Goal: Task Accomplishment & Management: Manage account settings

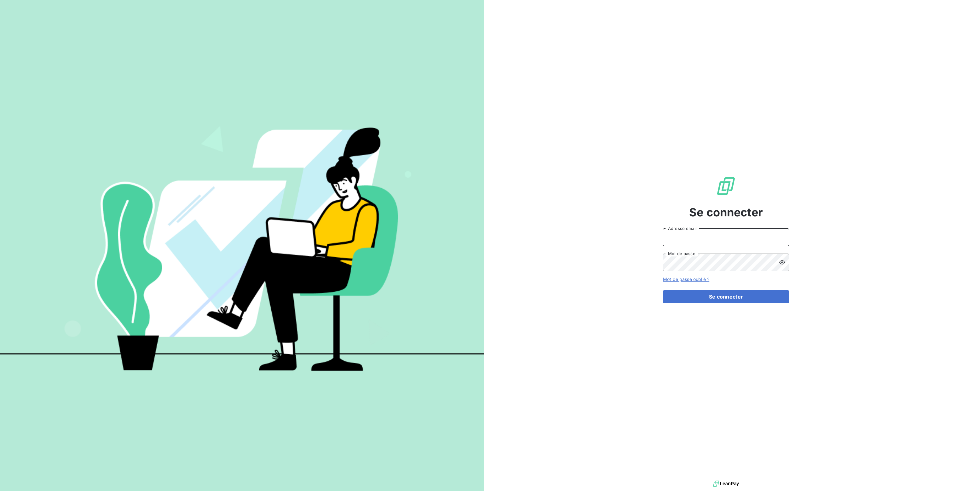
click at [680, 238] on input "Adresse email" at bounding box center [726, 238] width 126 height 18
type input "[PERSON_NAME][EMAIL_ADDRESS][DOMAIN_NAME]"
click at [734, 296] on button "Se connecter" at bounding box center [726, 296] width 126 height 13
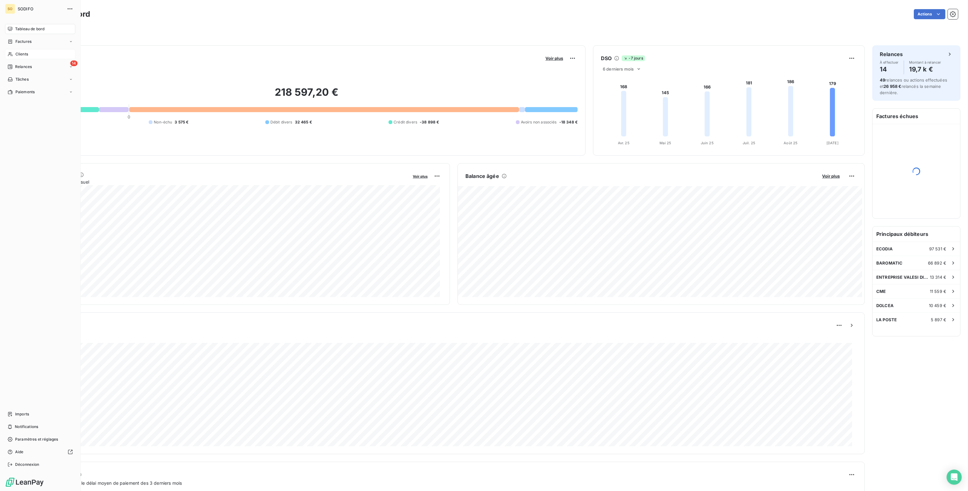
click at [20, 52] on span "Clients" at bounding box center [21, 54] width 13 height 6
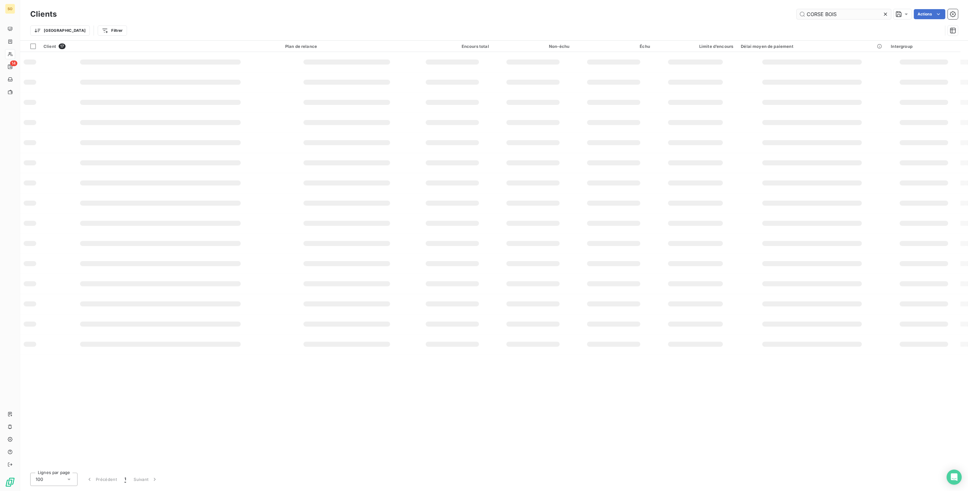
type input "CORSE BOIS"
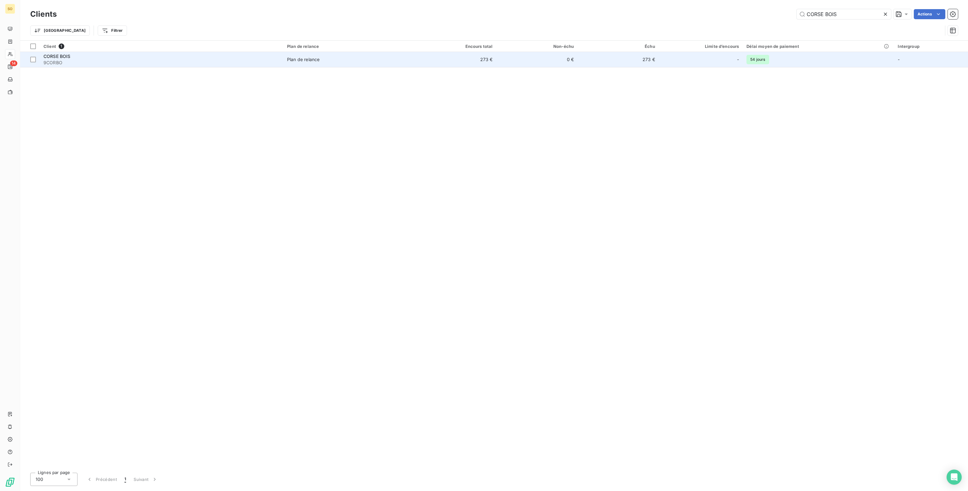
click at [597, 61] on td "273 €" at bounding box center [618, 59] width 81 height 15
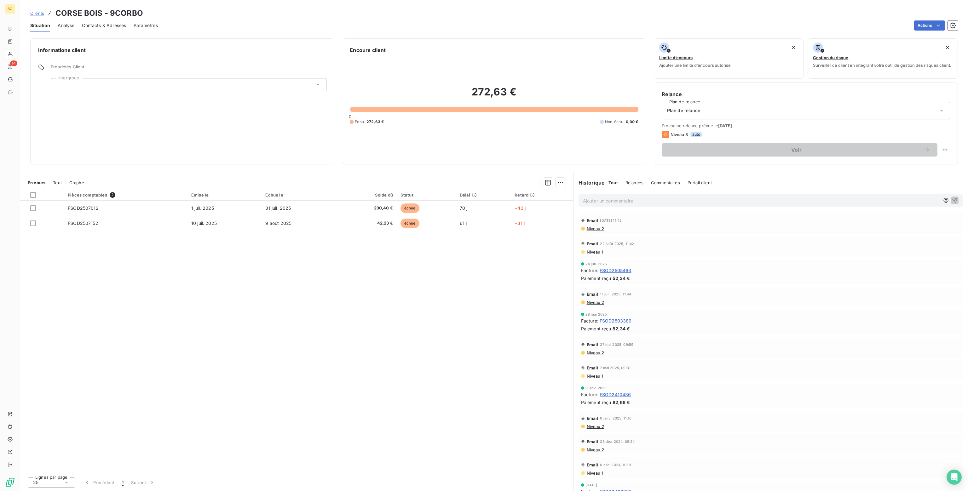
click at [685, 111] on span "Plan de relance" at bounding box center [683, 110] width 33 height 6
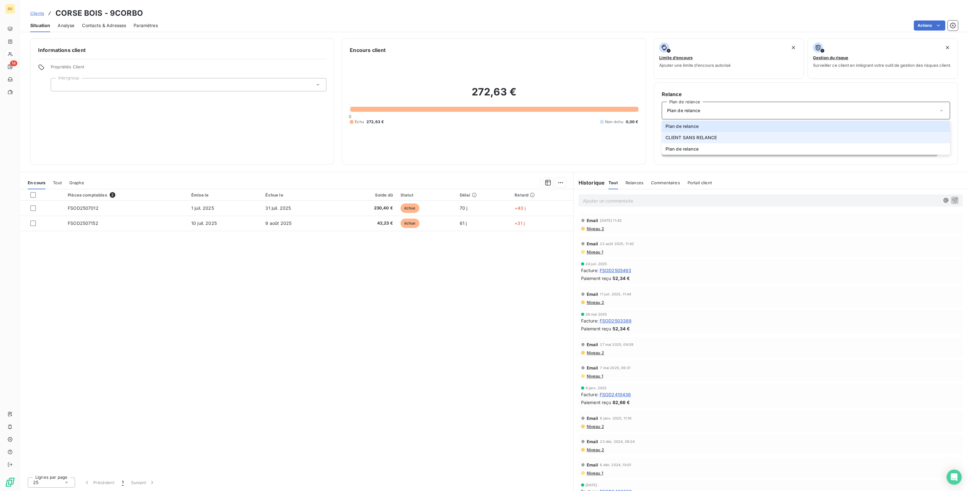
click at [680, 140] on span "CLIENT SANS RELANCE" at bounding box center [692, 138] width 52 height 6
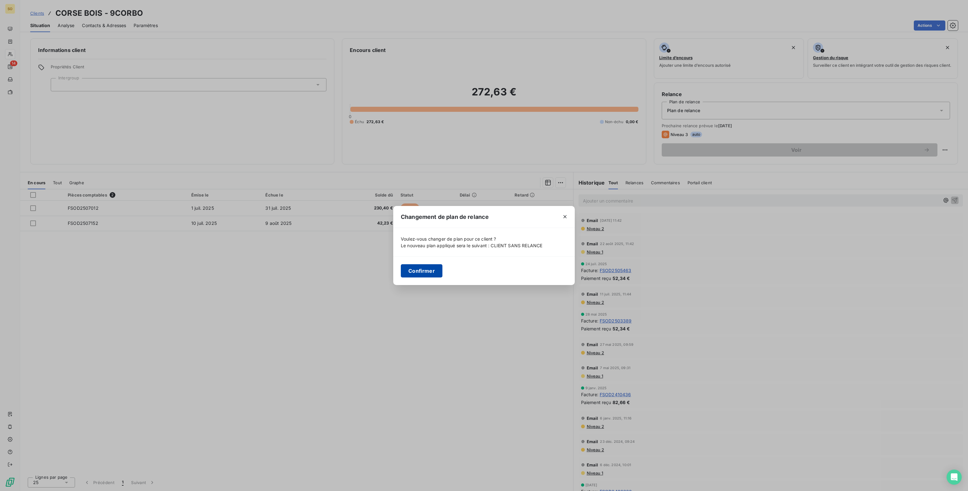
click at [423, 269] on button "Confirmer" at bounding box center [422, 270] width 42 height 13
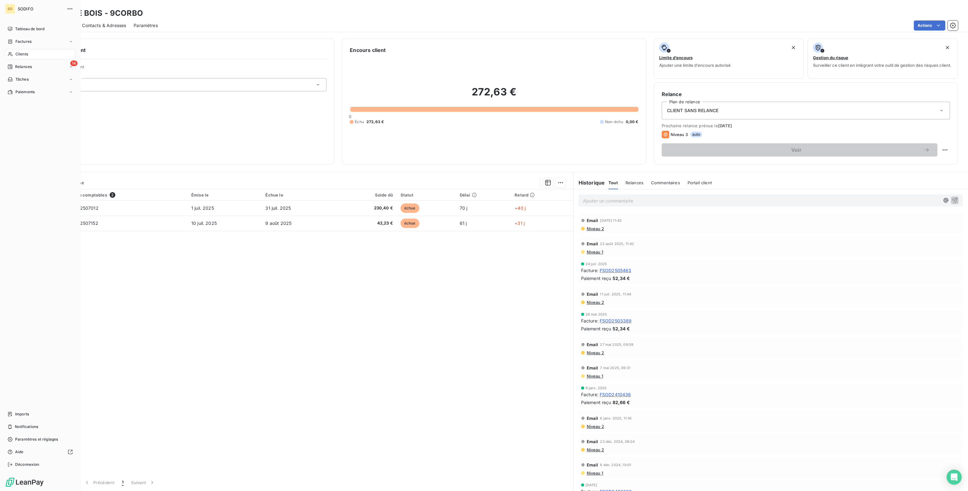
click at [20, 53] on span "Clients" at bounding box center [21, 54] width 13 height 6
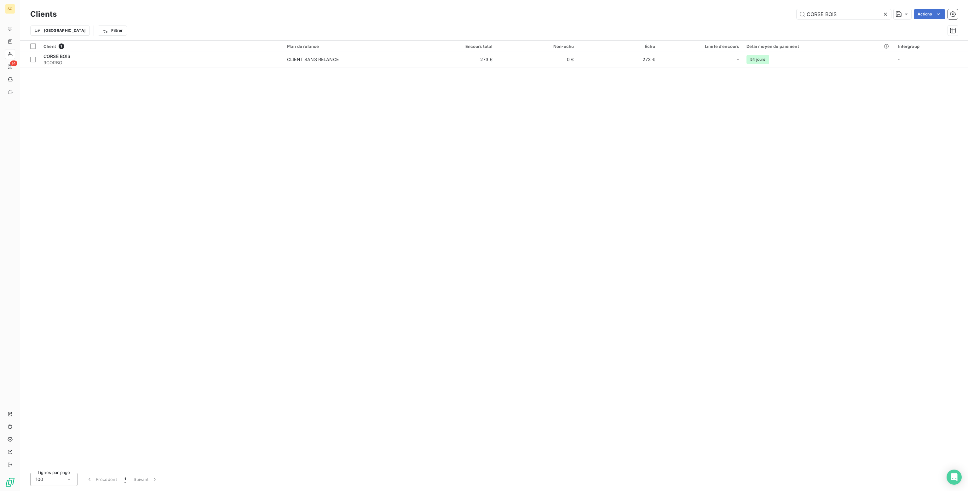
click at [885, 15] on icon at bounding box center [886, 14] width 6 height 6
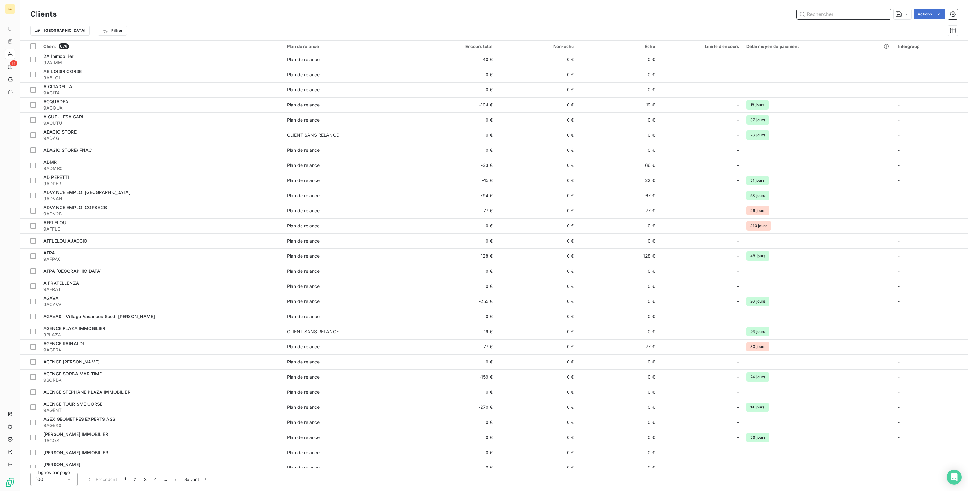
click at [808, 15] on input "text" at bounding box center [844, 14] width 95 height 10
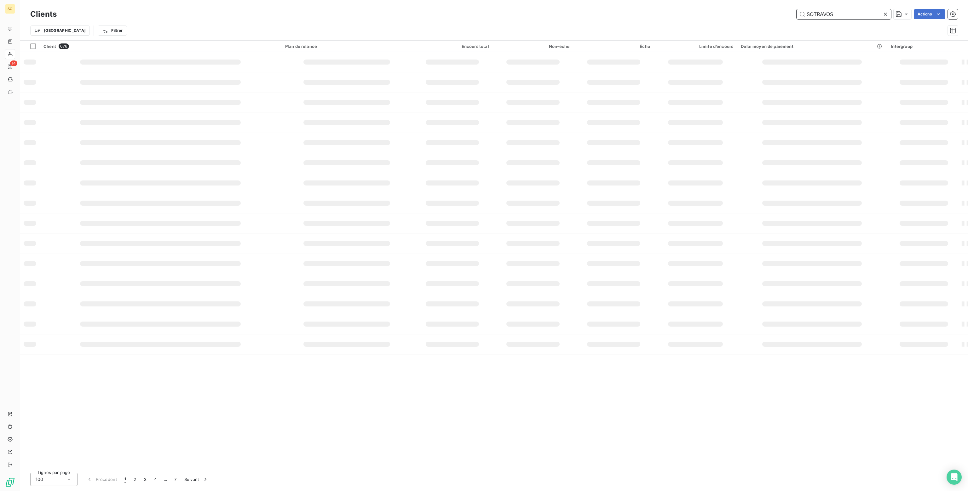
type input "SOTRAVOS"
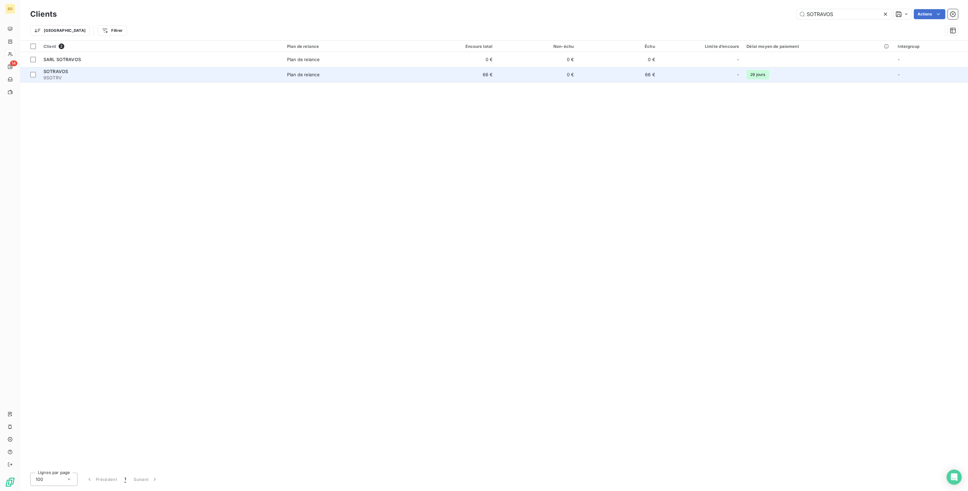
click at [661, 78] on td "-" at bounding box center [701, 74] width 84 height 15
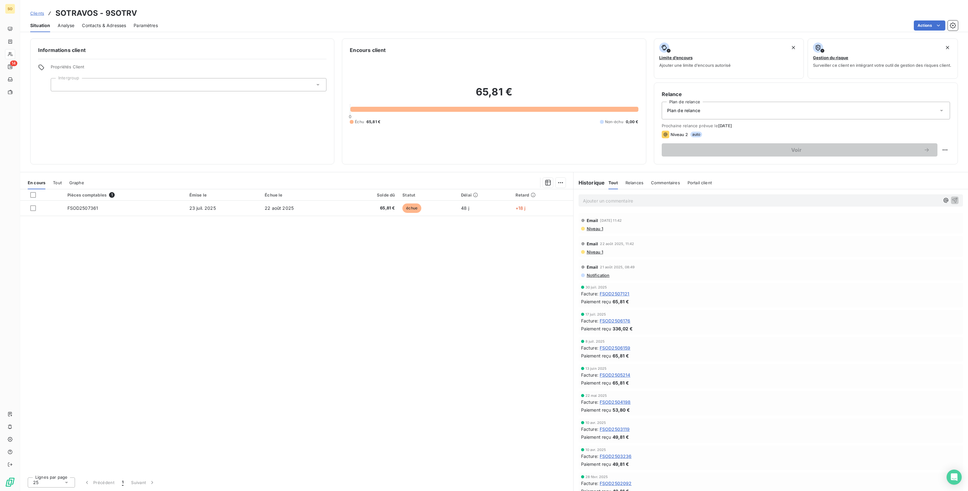
click at [692, 109] on span "Plan de relance" at bounding box center [683, 110] width 33 height 6
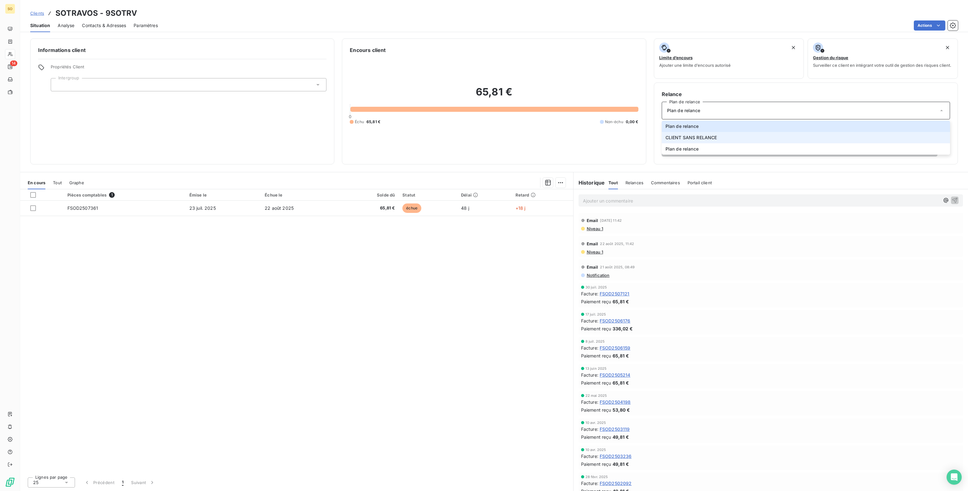
click at [688, 139] on span "CLIENT SANS RELANCE" at bounding box center [692, 138] width 52 height 6
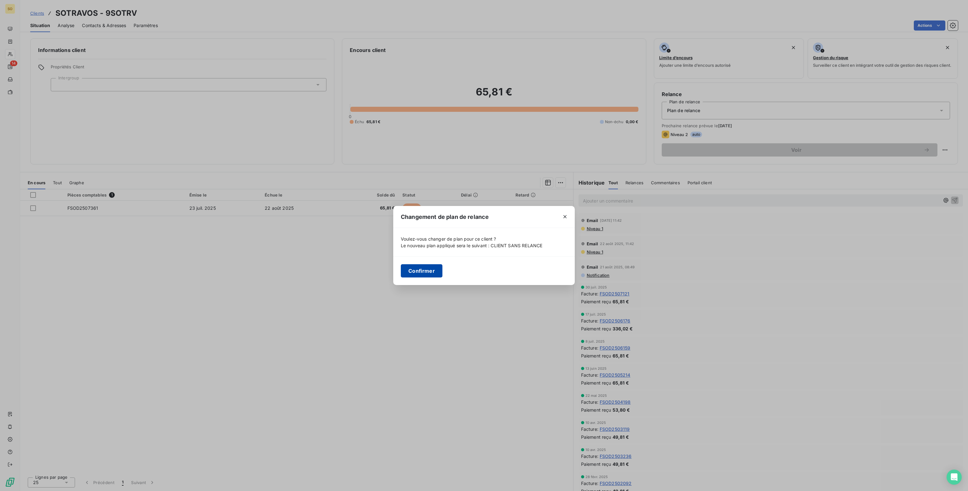
click at [424, 268] on button "Confirmer" at bounding box center [422, 270] width 42 height 13
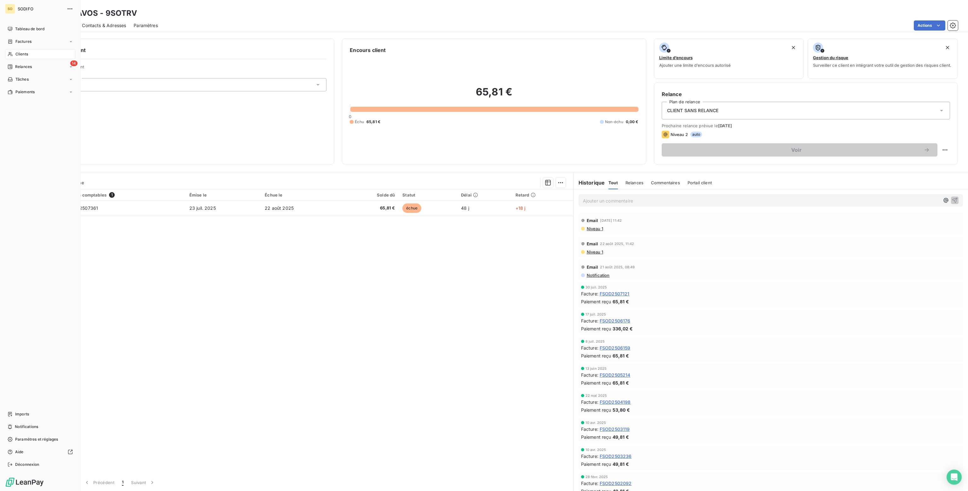
click at [13, 56] on div "Clients" at bounding box center [40, 54] width 70 height 10
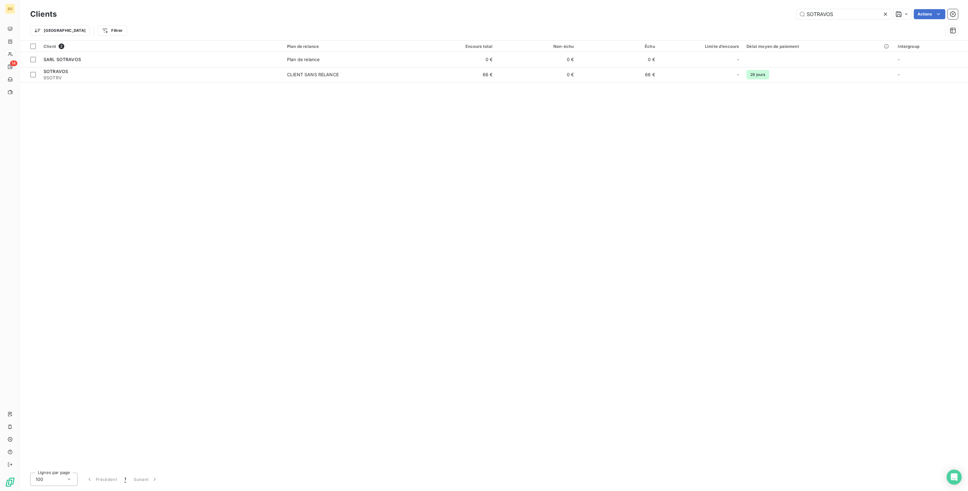
drag, startPoint x: 863, startPoint y: 14, endPoint x: 677, endPoint y: 21, distance: 186.4
click at [677, 21] on div "Clients SOTRAVOS Actions Trier Filtrer" at bounding box center [494, 24] width 928 height 33
type input "GEOTOPO"
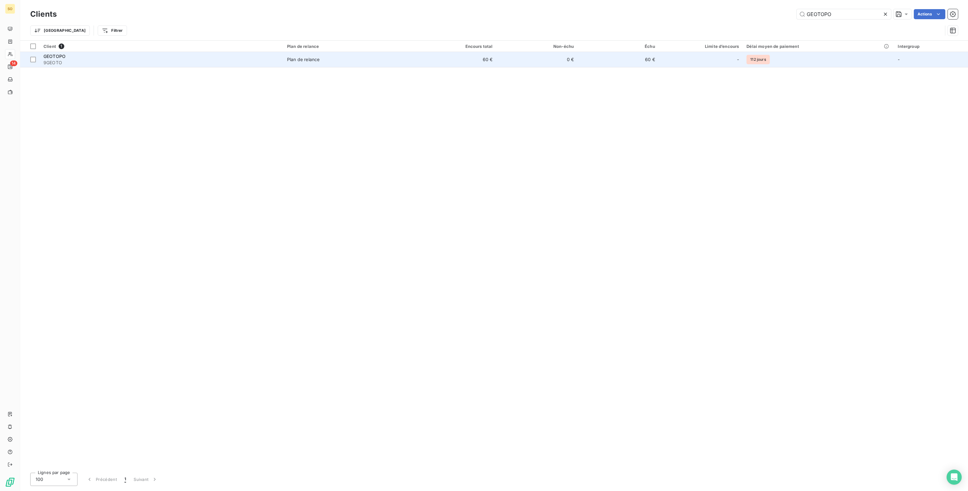
click at [472, 59] on td "60 €" at bounding box center [455, 59] width 81 height 15
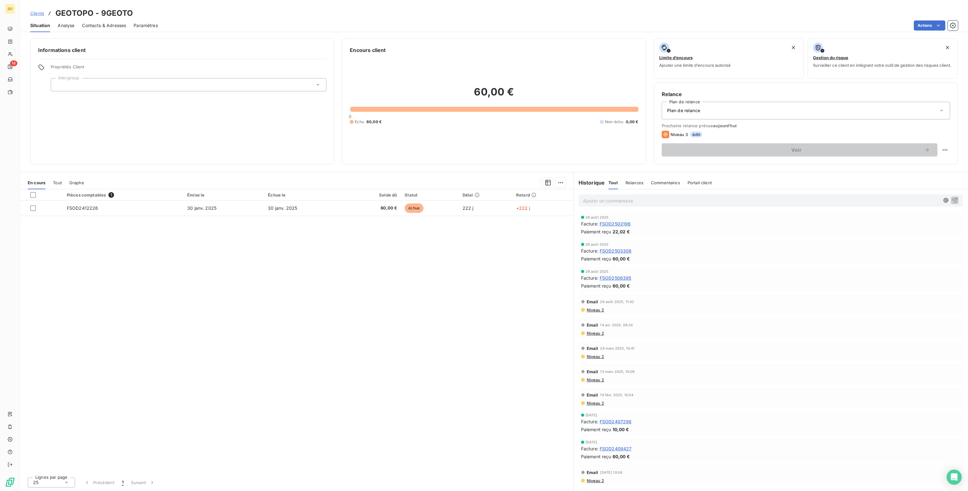
click at [681, 113] on span "Plan de relance" at bounding box center [683, 110] width 33 height 6
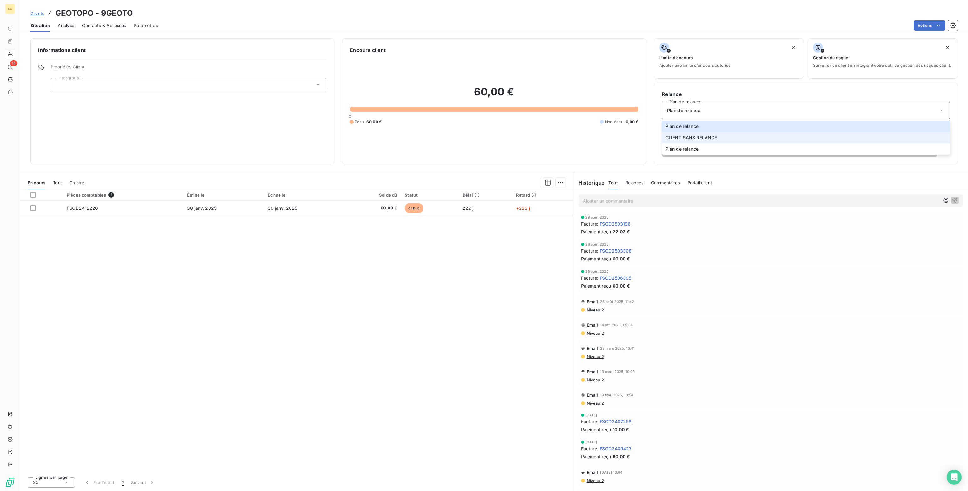
click at [678, 136] on span "CLIENT SANS RELANCE" at bounding box center [692, 138] width 52 height 6
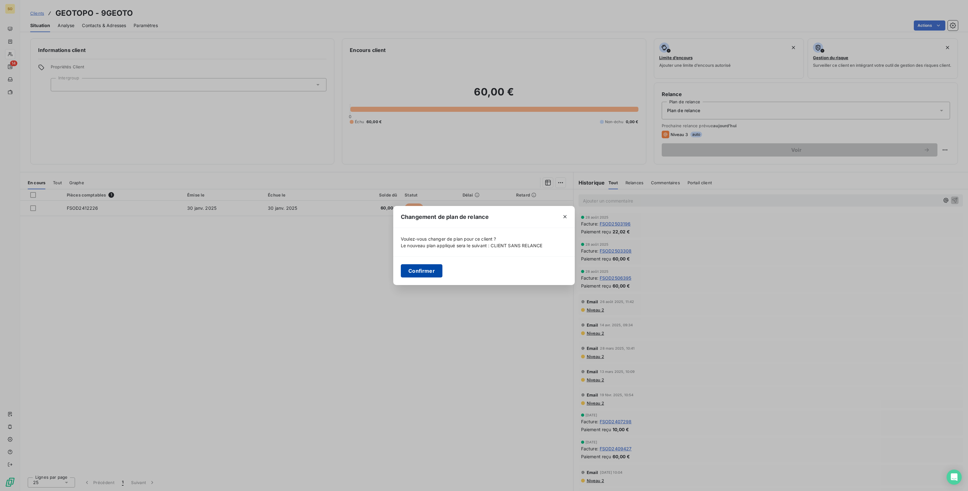
click at [421, 271] on button "Confirmer" at bounding box center [422, 270] width 42 height 13
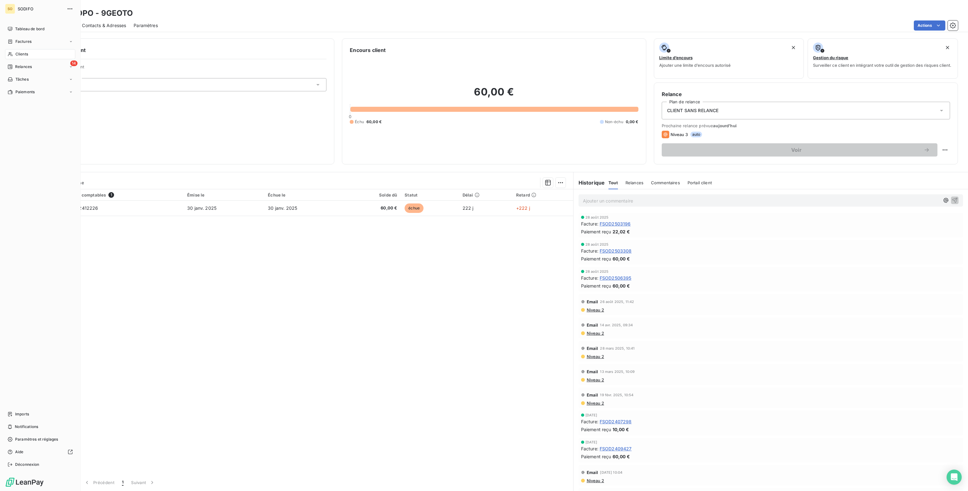
click at [16, 54] on span "Clients" at bounding box center [21, 54] width 13 height 6
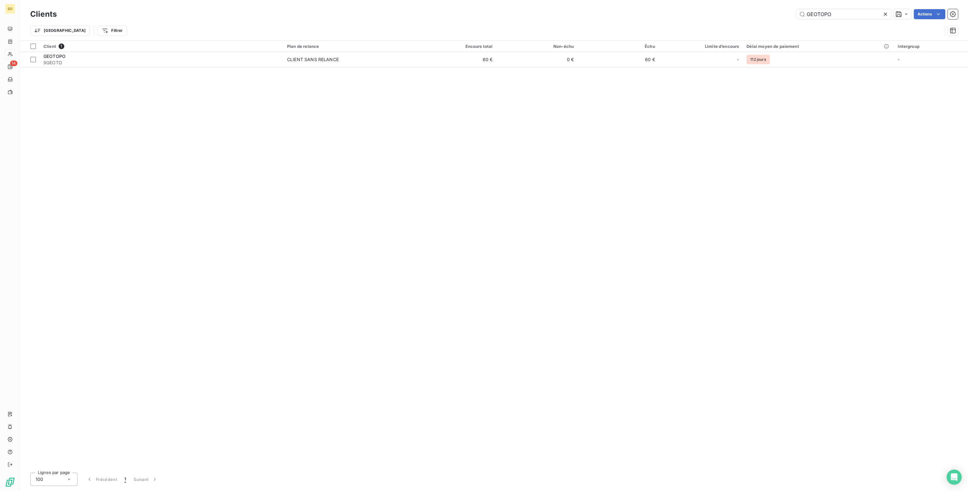
drag, startPoint x: 846, startPoint y: 14, endPoint x: 746, endPoint y: 17, distance: 100.3
click at [746, 17] on div "GEOTOPO Actions" at bounding box center [511, 14] width 894 height 10
drag, startPoint x: 849, startPoint y: 14, endPoint x: 830, endPoint y: 14, distance: 18.9
click at [830, 14] on input "[PERSON_NAME]" at bounding box center [844, 14] width 95 height 10
type input "BENETTI"
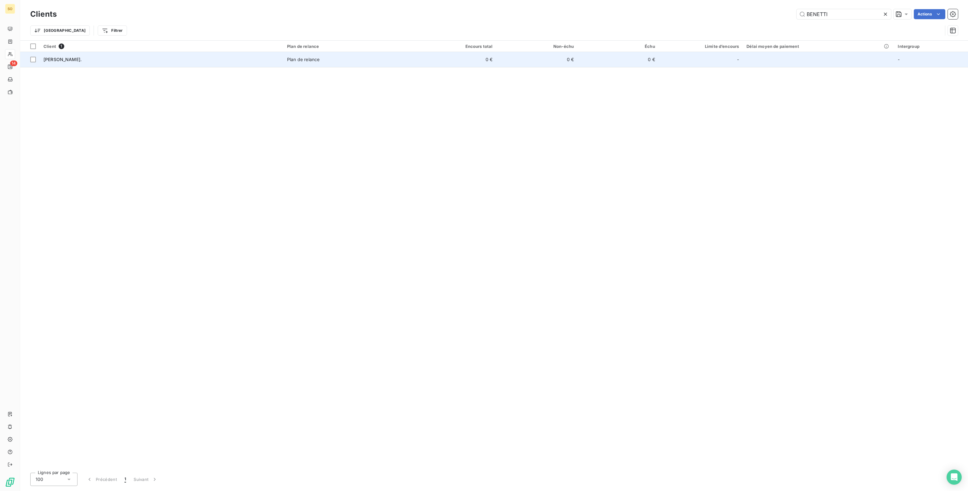
click at [540, 56] on td "0 €" at bounding box center [536, 59] width 81 height 15
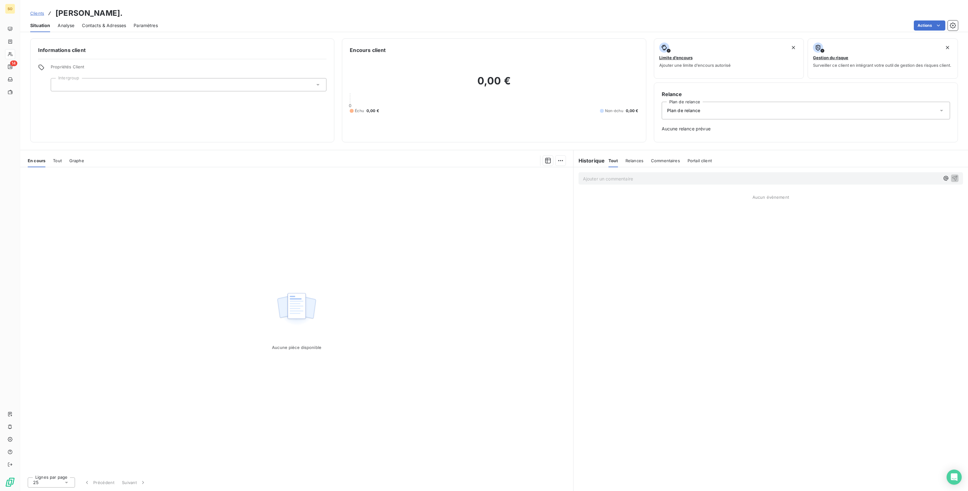
click at [695, 108] on span "Plan de relance" at bounding box center [683, 110] width 33 height 6
click at [685, 136] on span "CLIENT SANS RELANCE" at bounding box center [692, 138] width 52 height 6
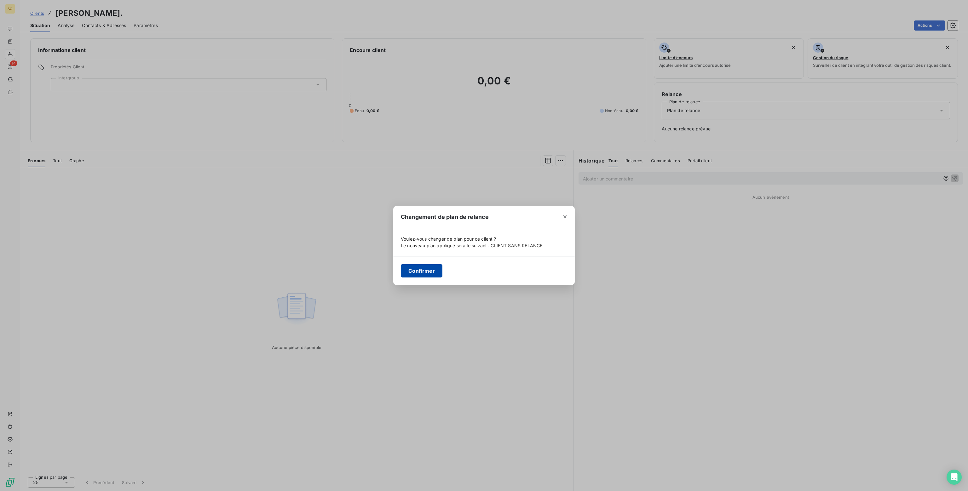
click at [422, 267] on button "Confirmer" at bounding box center [422, 270] width 42 height 13
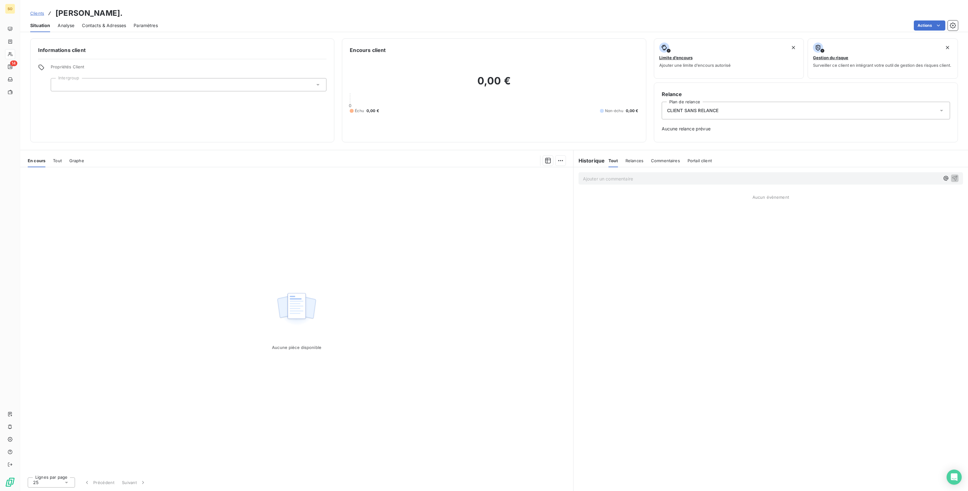
click at [636, 161] on span "Relances" at bounding box center [635, 160] width 18 height 5
click at [589, 160] on h6 "Historique" at bounding box center [590, 161] width 32 height 8
click at [617, 161] on span "Tout" at bounding box center [613, 160] width 9 height 5
click at [13, 54] on div "Clients" at bounding box center [40, 54] width 70 height 10
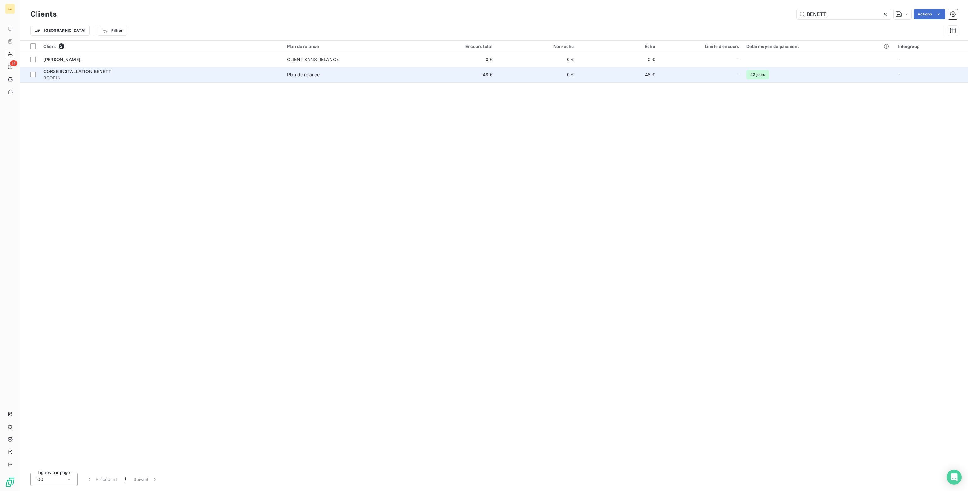
type input "BENETTI"
click at [523, 73] on td "0 €" at bounding box center [536, 74] width 81 height 15
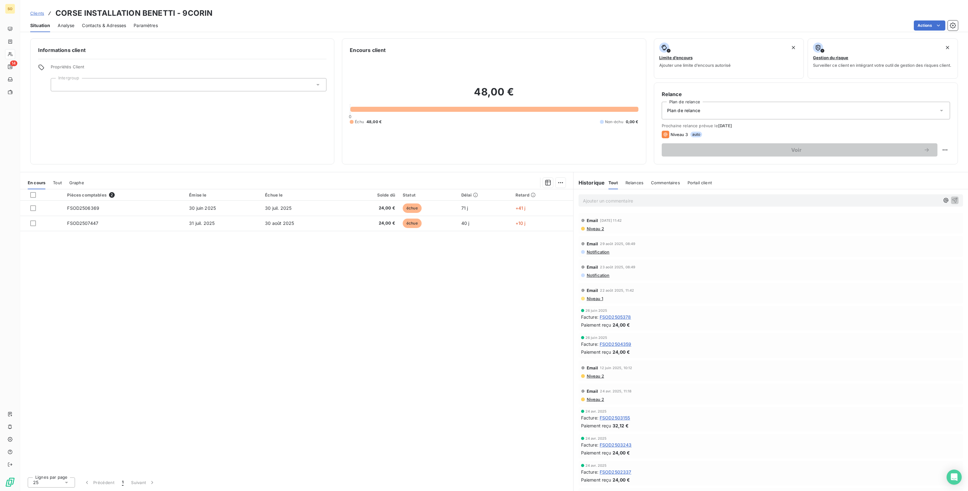
click at [704, 111] on div "Plan de relance" at bounding box center [806, 111] width 288 height 18
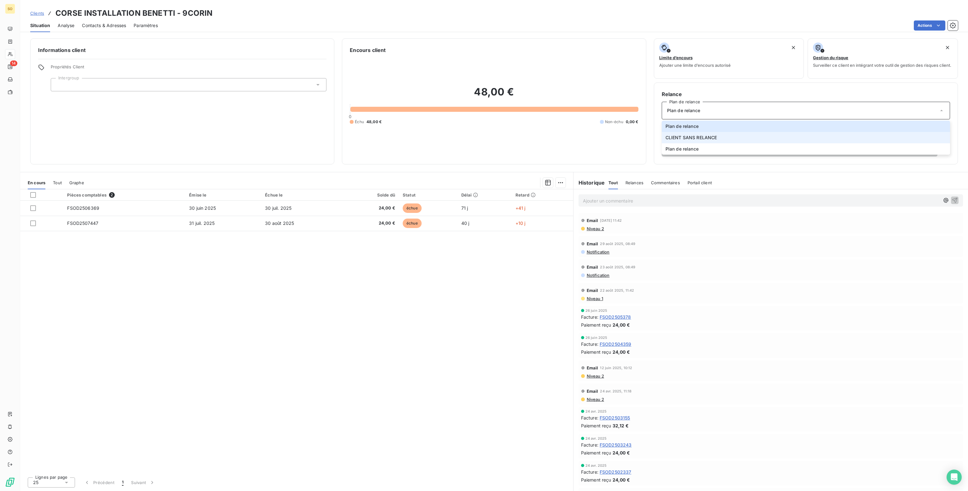
click at [687, 137] on span "CLIENT SANS RELANCE" at bounding box center [692, 138] width 52 height 6
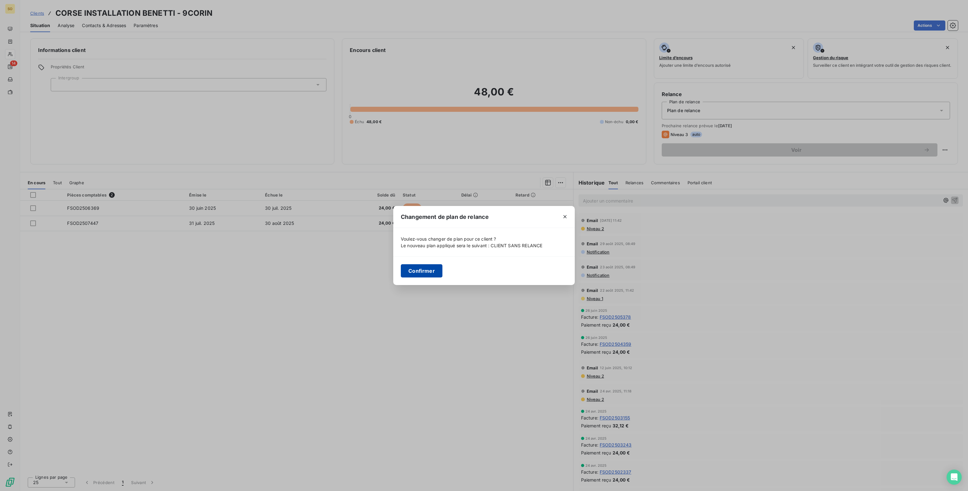
click at [412, 268] on button "Confirmer" at bounding box center [422, 270] width 42 height 13
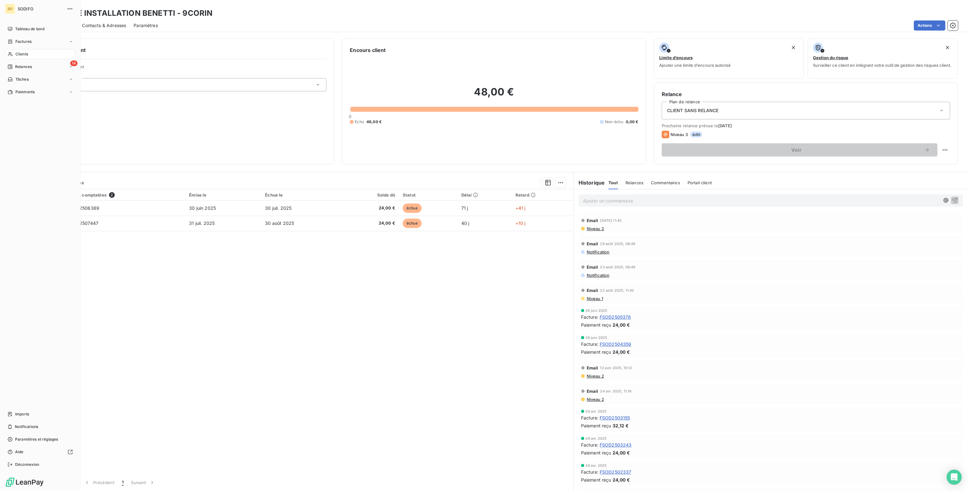
click at [19, 55] on span "Clients" at bounding box center [21, 54] width 13 height 6
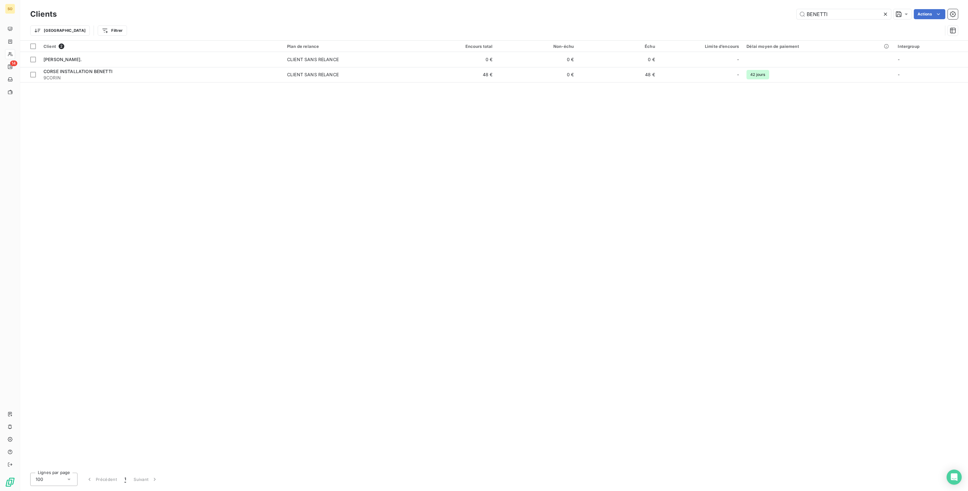
drag, startPoint x: 830, startPoint y: 13, endPoint x: 617, endPoint y: 19, distance: 213.2
click at [617, 19] on div "BENETTI Actions" at bounding box center [511, 14] width 894 height 10
type input "BATI"
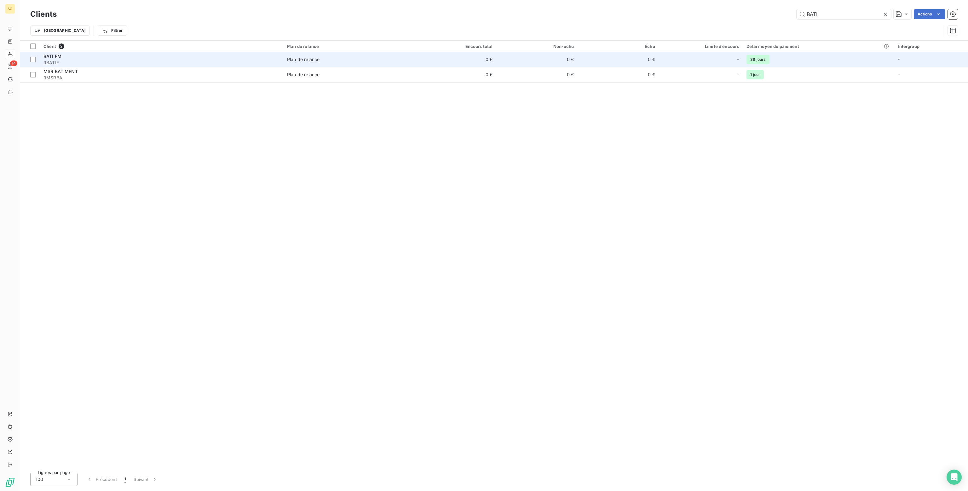
click at [422, 61] on td "0 €" at bounding box center [455, 59] width 81 height 15
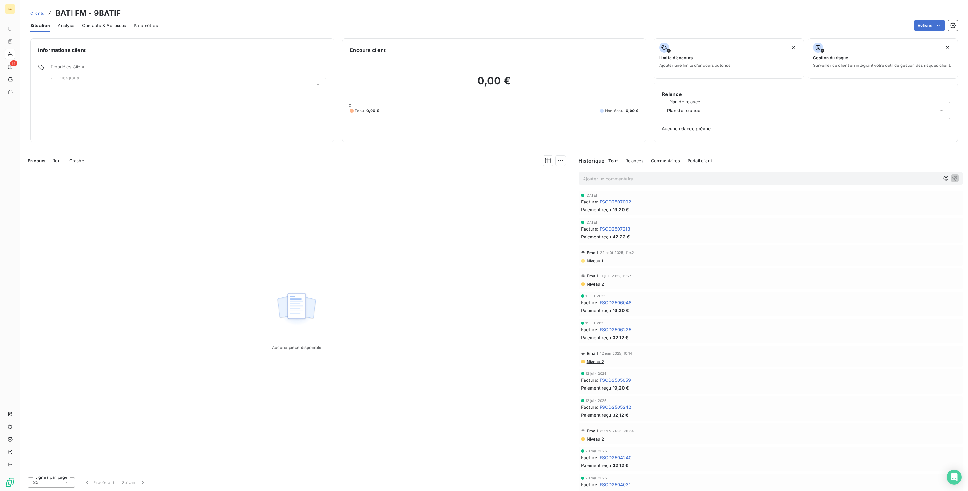
click at [679, 110] on span "Plan de relance" at bounding box center [683, 110] width 33 height 6
click at [685, 138] on span "CLIENT SANS RELANCE" at bounding box center [692, 138] width 52 height 6
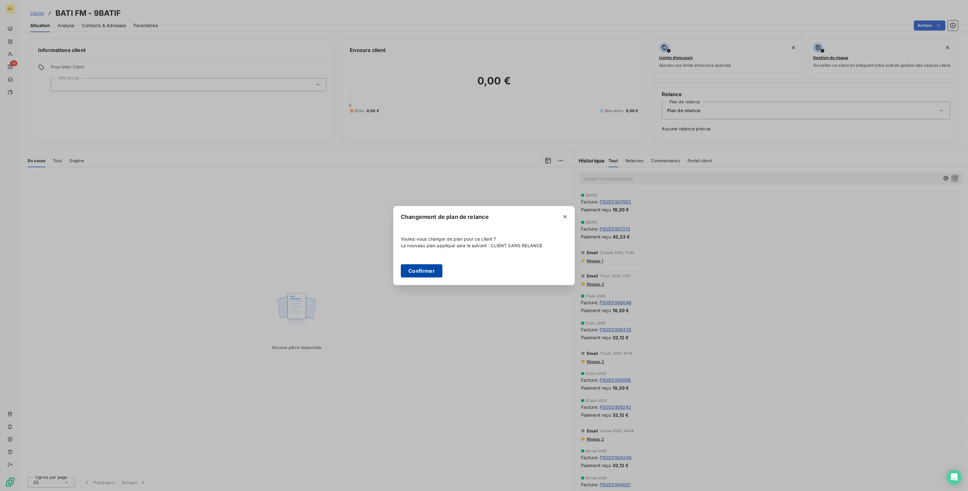
click at [416, 267] on button "Confirmer" at bounding box center [422, 270] width 42 height 13
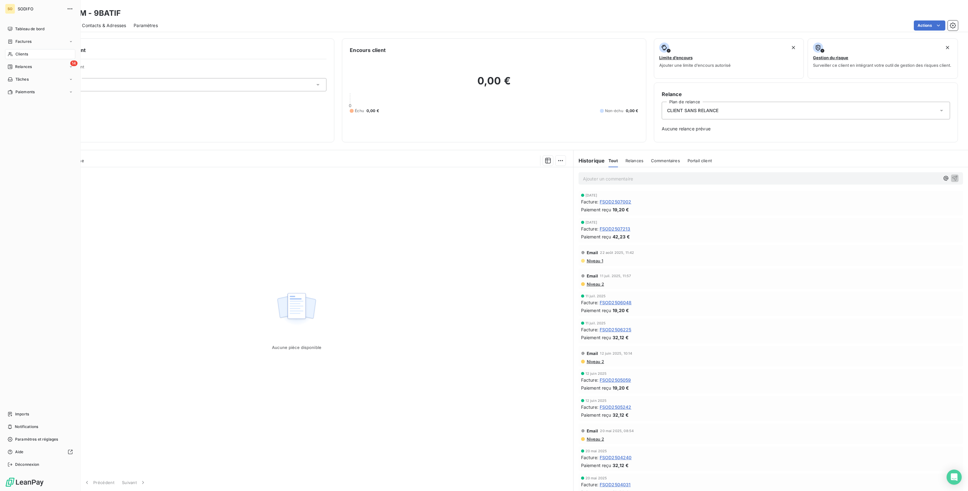
click at [24, 56] on span "Clients" at bounding box center [21, 54] width 13 height 6
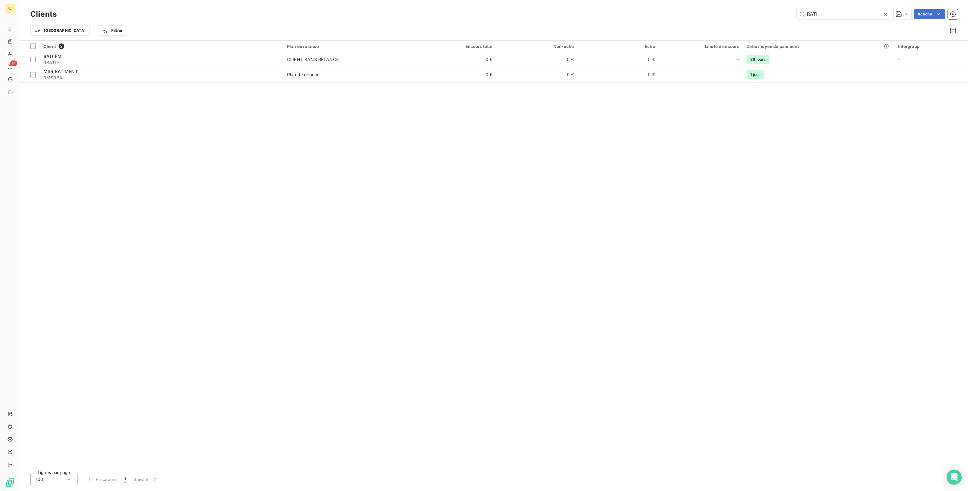
drag, startPoint x: 822, startPoint y: 14, endPoint x: 697, endPoint y: 17, distance: 124.9
click at [697, 17] on div "BATI Actions" at bounding box center [511, 14] width 894 height 10
type input "VESTI"
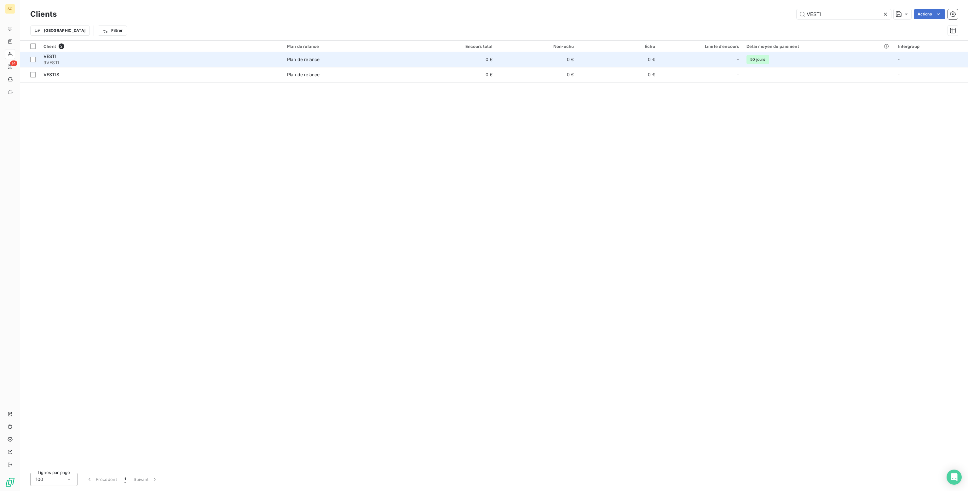
click at [474, 58] on td "0 €" at bounding box center [455, 59] width 81 height 15
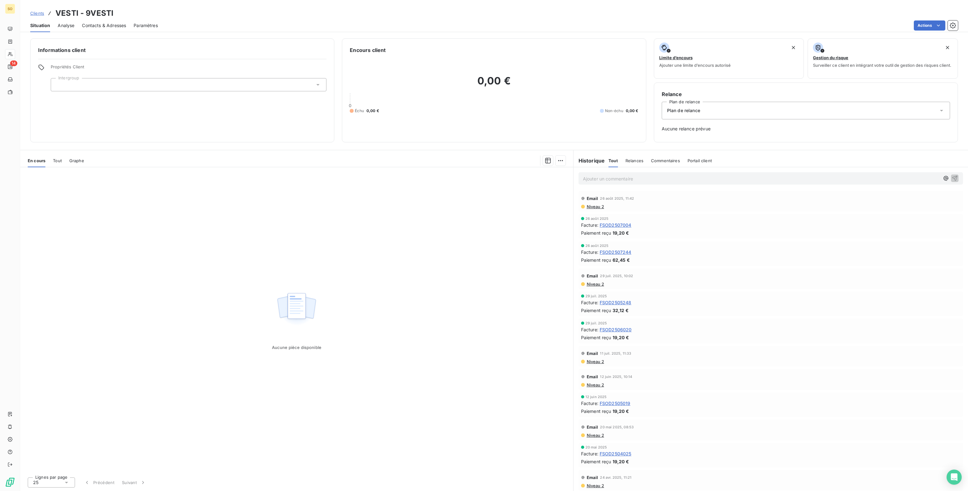
click at [693, 112] on span "Plan de relance" at bounding box center [683, 110] width 33 height 6
click at [677, 138] on span "CLIENT SANS RELANCE" at bounding box center [692, 138] width 52 height 6
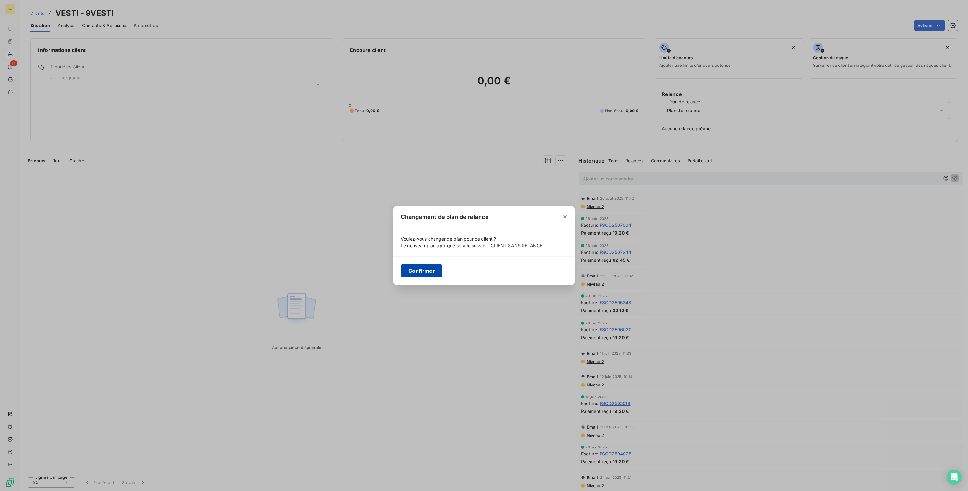
click at [423, 270] on button "Confirmer" at bounding box center [422, 270] width 42 height 13
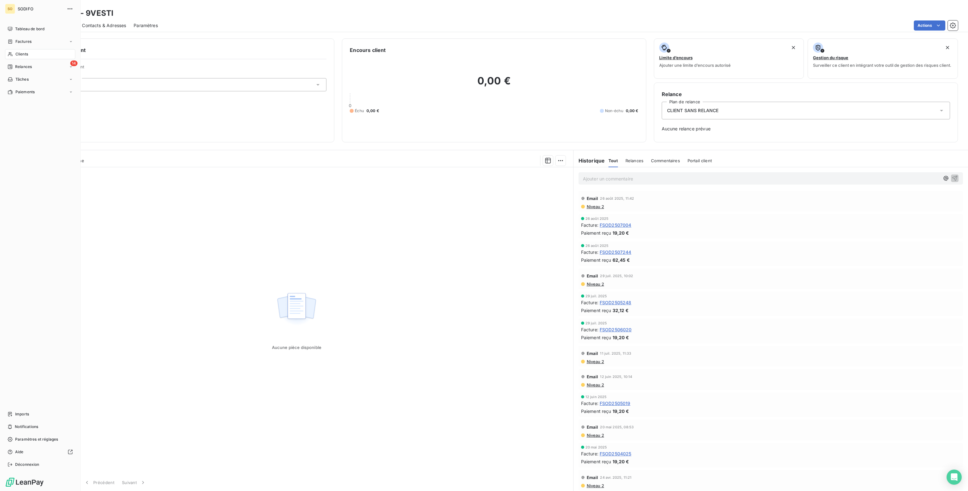
click at [18, 55] on span "Clients" at bounding box center [21, 54] width 13 height 6
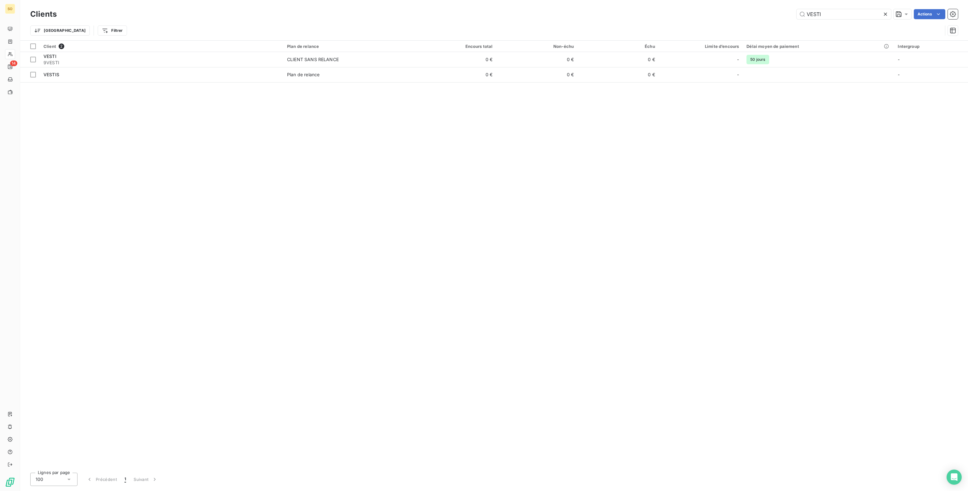
drag, startPoint x: 829, startPoint y: 14, endPoint x: 671, endPoint y: 18, distance: 158.0
click at [676, 17] on div "VESTI Actions" at bounding box center [511, 14] width 894 height 10
type input "POLU"
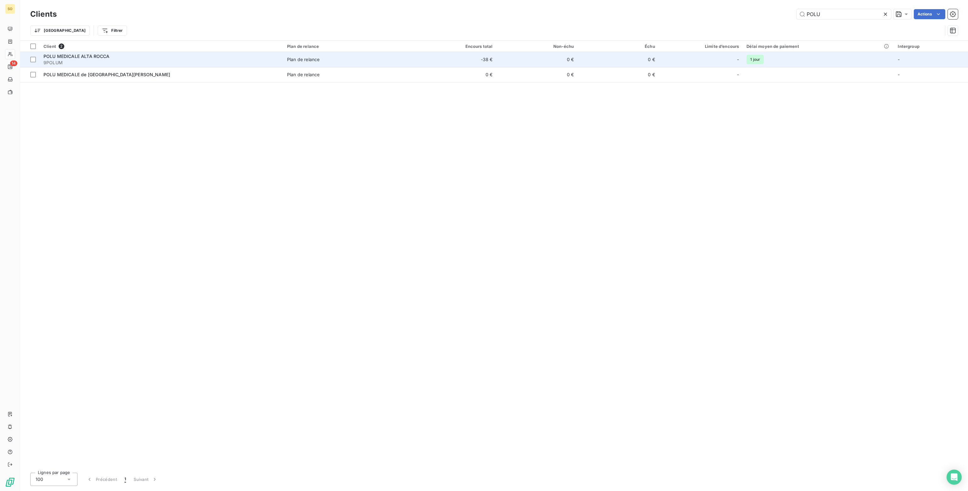
click at [604, 61] on td "0 €" at bounding box center [618, 59] width 81 height 15
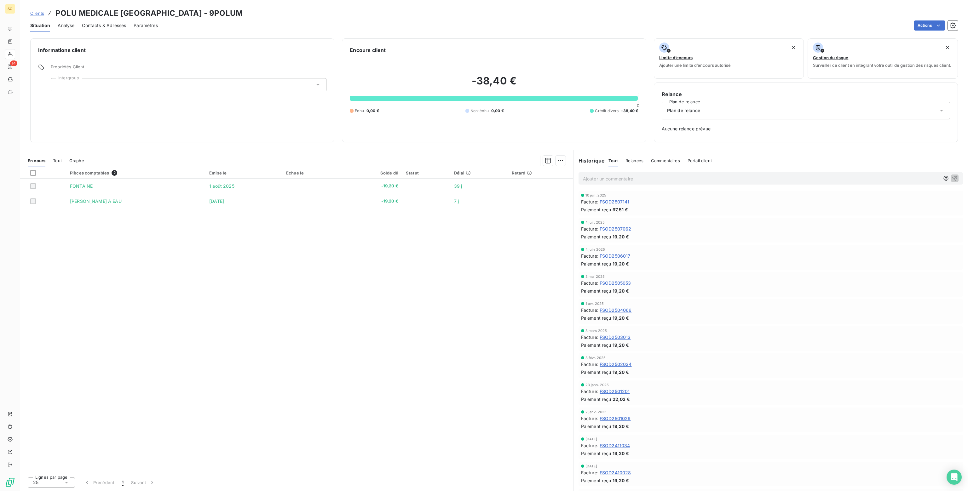
click at [692, 107] on span "Plan de relance" at bounding box center [683, 110] width 33 height 6
click at [692, 139] on span "CLIENT SANS RELANCE" at bounding box center [692, 138] width 52 height 6
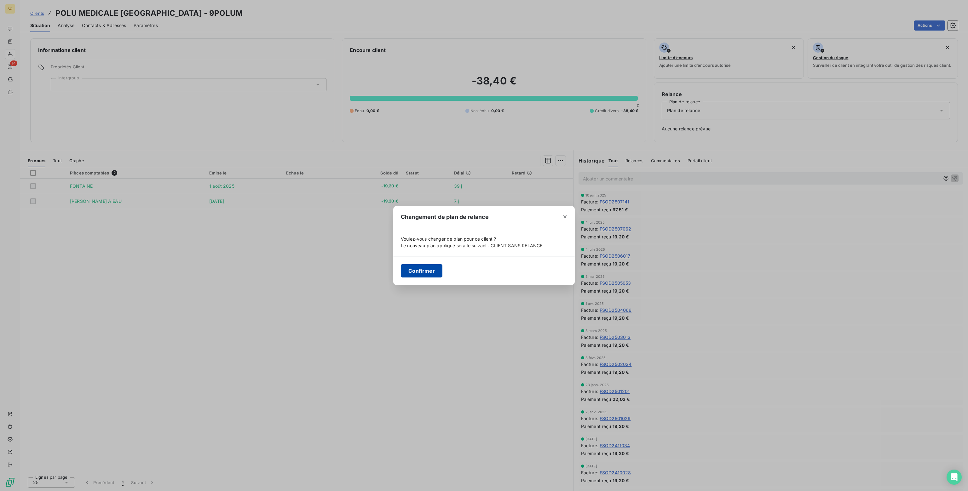
click at [421, 273] on button "Confirmer" at bounding box center [422, 270] width 42 height 13
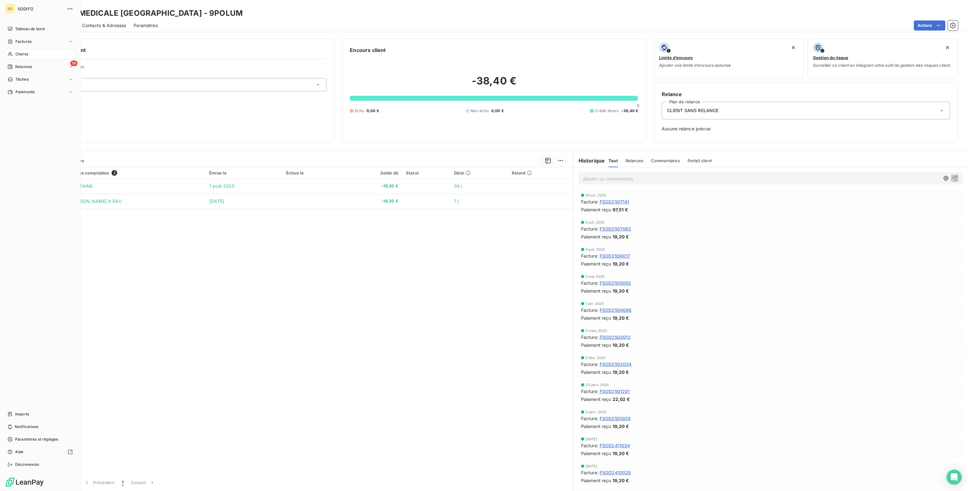
click at [15, 54] on div "Clients" at bounding box center [40, 54] width 70 height 10
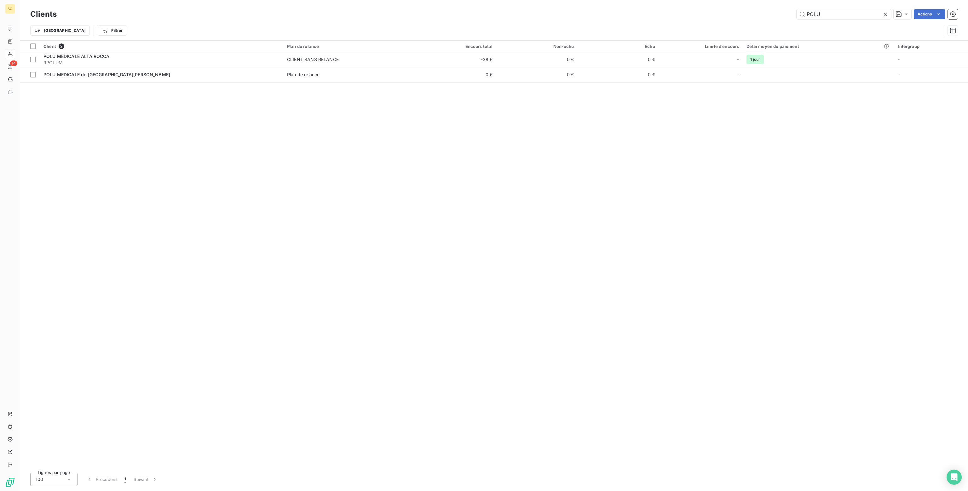
drag, startPoint x: 826, startPoint y: 15, endPoint x: 770, endPoint y: 9, distance: 56.8
click at [770, 9] on div "Clients POLU Actions" at bounding box center [494, 14] width 928 height 13
type input "ARIA"
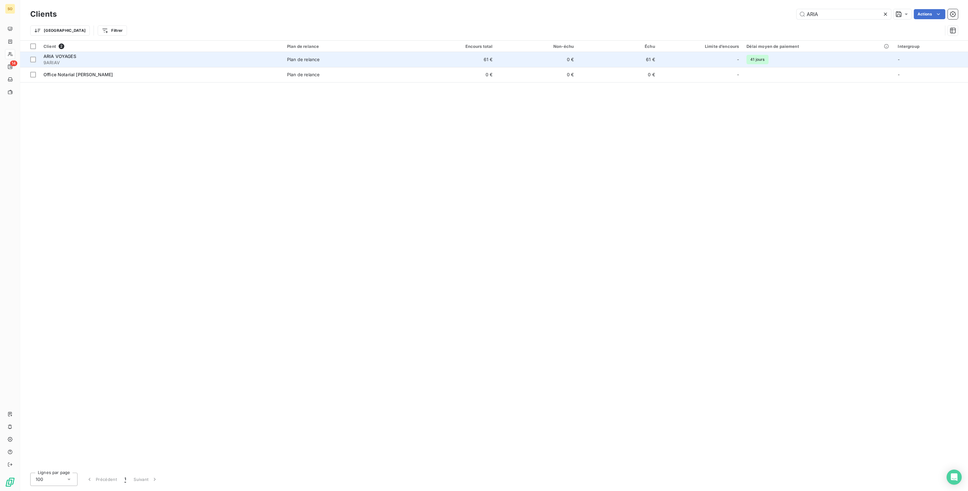
click at [557, 59] on td "0 €" at bounding box center [536, 59] width 81 height 15
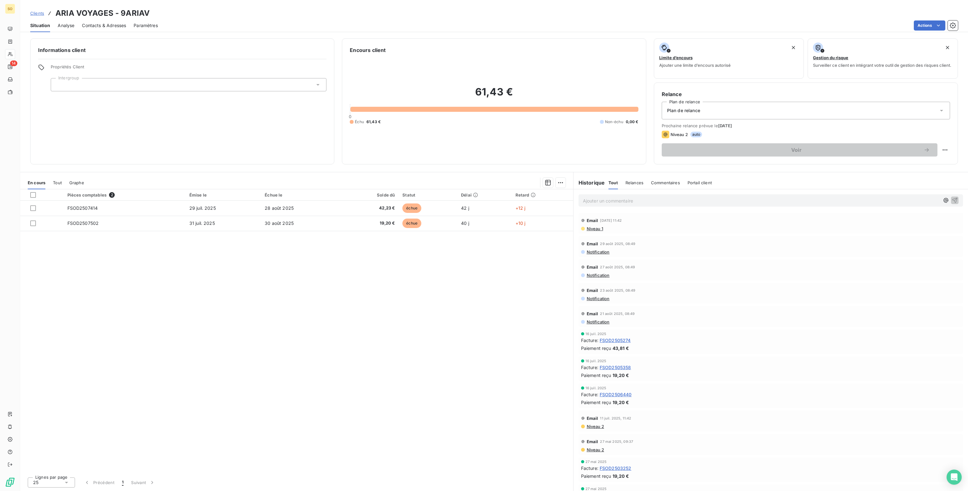
click at [689, 110] on span "Plan de relance" at bounding box center [683, 110] width 33 height 6
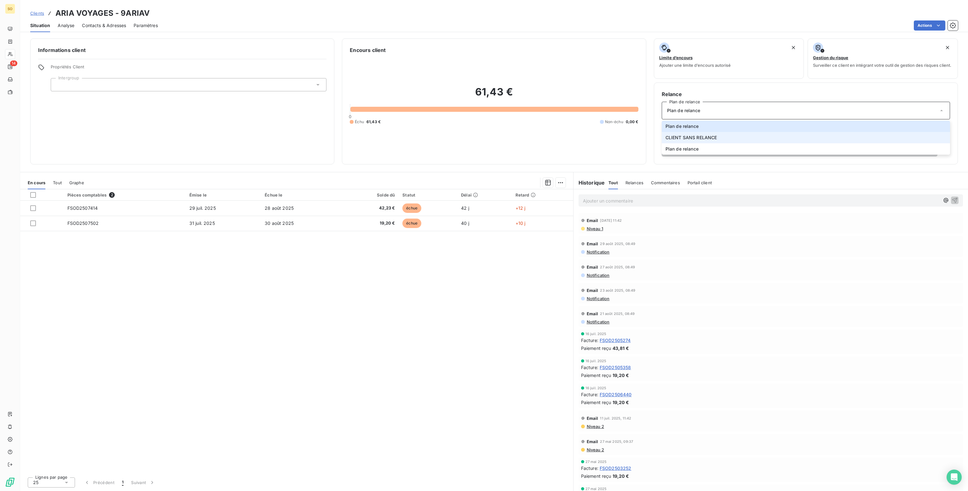
click at [681, 140] on span "CLIENT SANS RELANCE" at bounding box center [692, 138] width 52 height 6
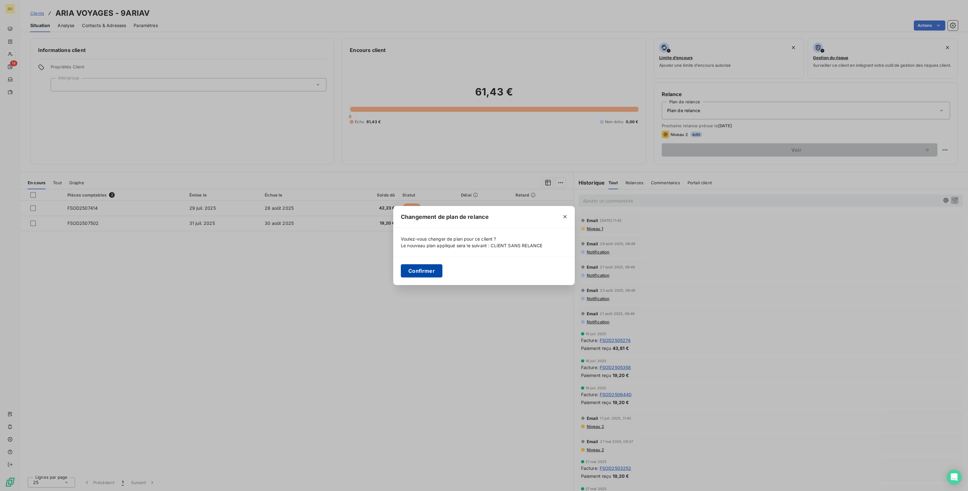
click at [421, 273] on button "Confirmer" at bounding box center [422, 270] width 42 height 13
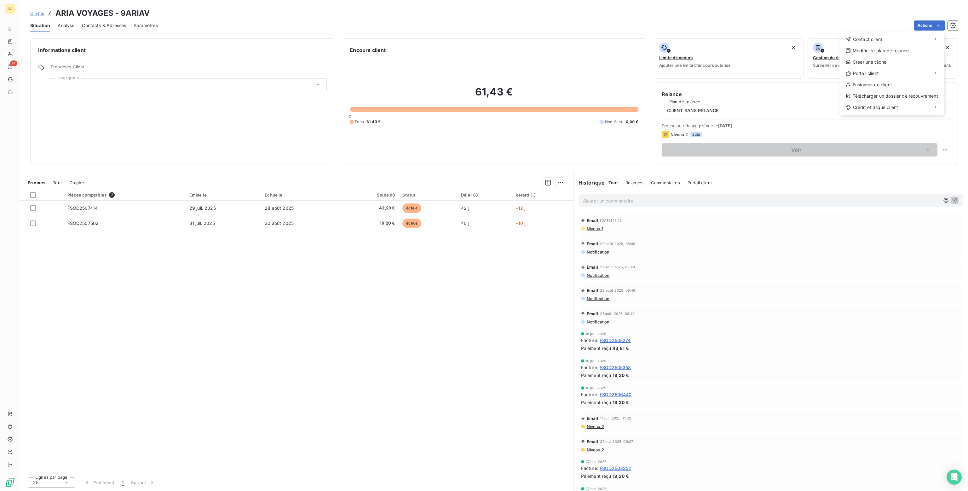
click at [659, 15] on html "SO 14 Clients ARIA VOYAGES - 9ARIAV Situation Analyse Contacts & Adresses Param…" at bounding box center [484, 245] width 968 height 491
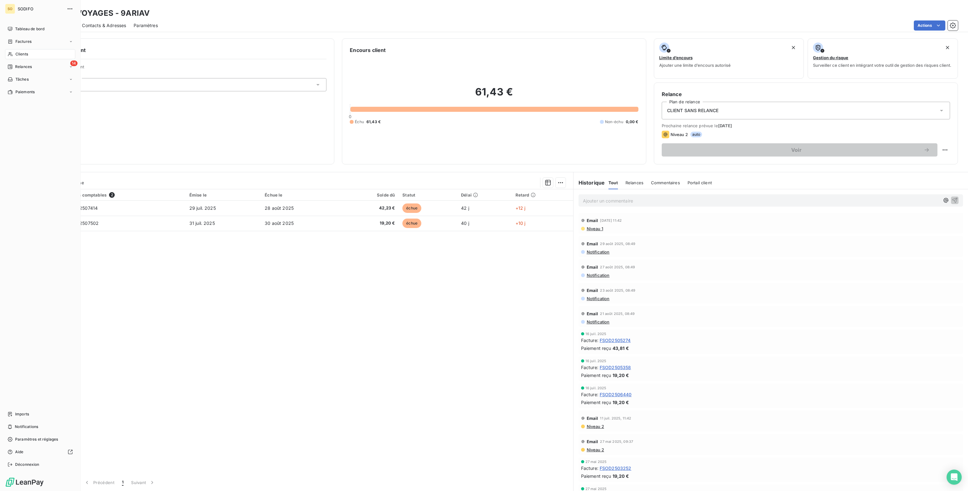
click at [16, 53] on span "Clients" at bounding box center [21, 54] width 13 height 6
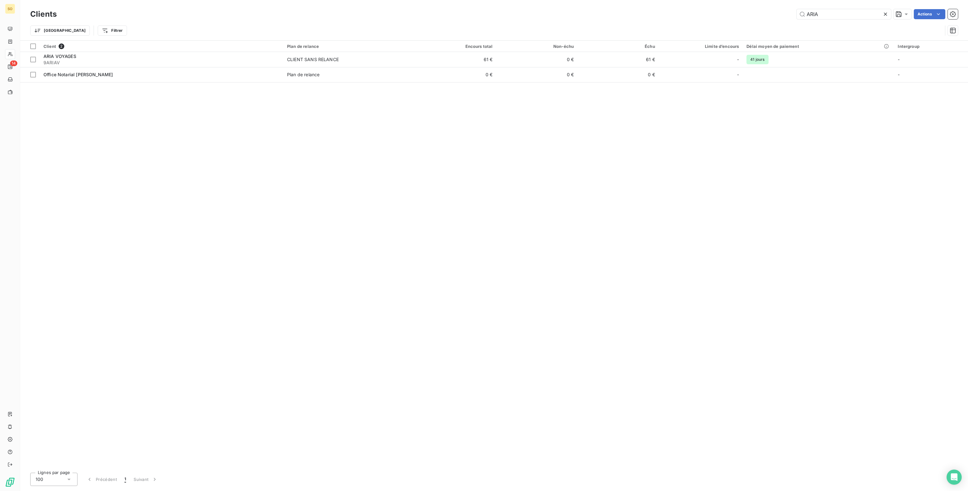
drag, startPoint x: 822, startPoint y: 13, endPoint x: 717, endPoint y: 13, distance: 105.9
click at [717, 13] on div "ARIA Actions" at bounding box center [511, 14] width 894 height 10
type input "PHARMACIE DU SOLEI"
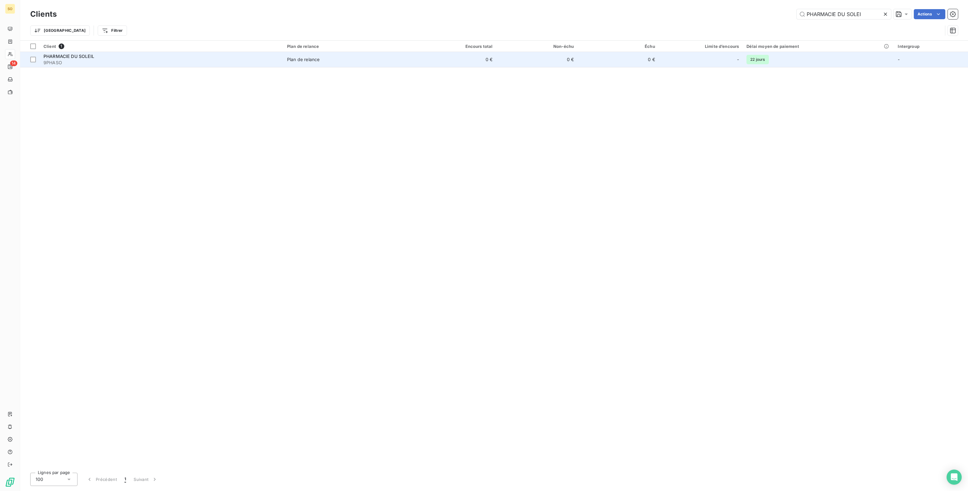
click at [538, 58] on td "0 €" at bounding box center [536, 59] width 81 height 15
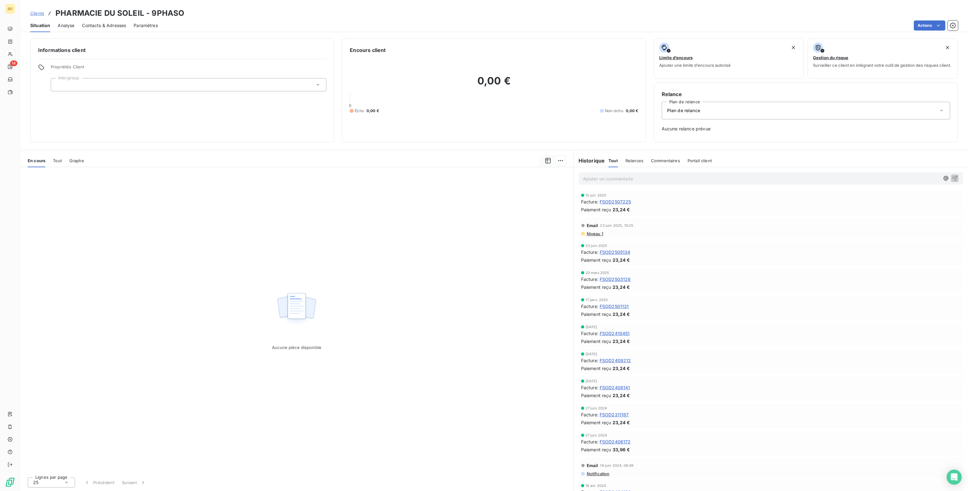
click at [689, 112] on span "Plan de relance" at bounding box center [683, 110] width 33 height 6
click at [681, 139] on span "CLIENT SANS RELANCE" at bounding box center [692, 138] width 52 height 6
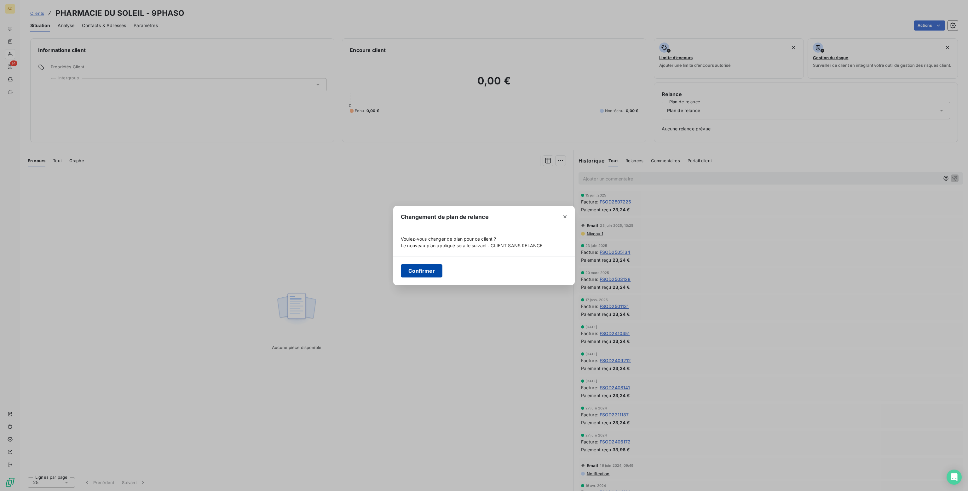
click at [424, 272] on button "Confirmer" at bounding box center [422, 270] width 42 height 13
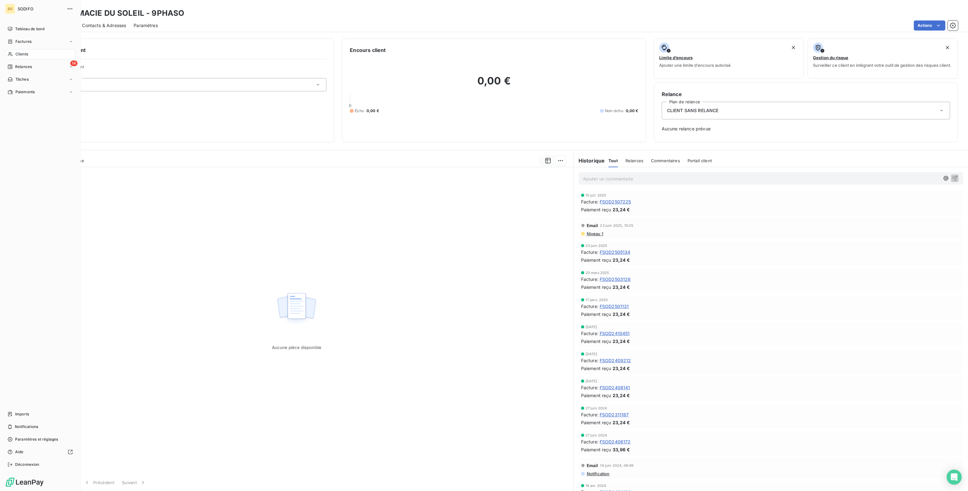
click at [19, 56] on span "Clients" at bounding box center [21, 54] width 13 height 6
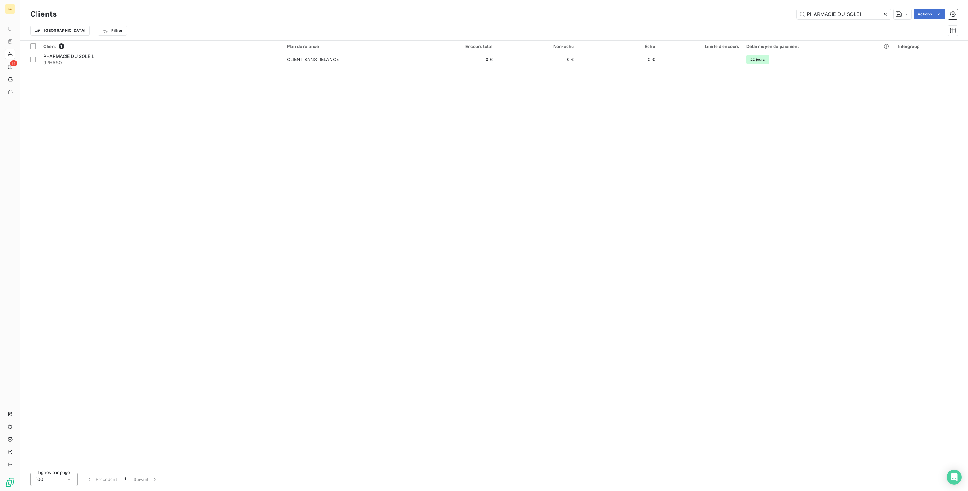
drag, startPoint x: 865, startPoint y: 14, endPoint x: 756, endPoint y: 17, distance: 109.1
click at [756, 17] on div "PHARMACIE DU SOLEI Actions" at bounding box center [511, 14] width 894 height 10
type input "ALLIANZ"
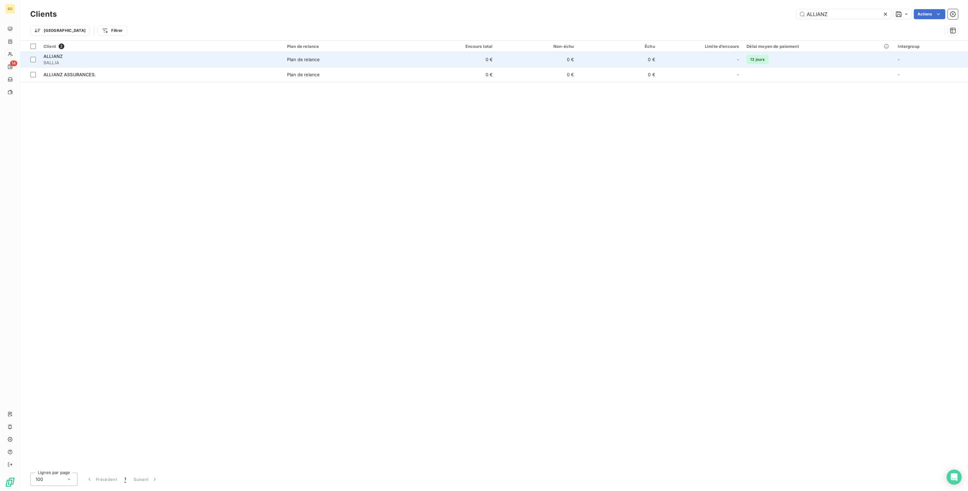
click at [430, 64] on td "0 €" at bounding box center [455, 59] width 81 height 15
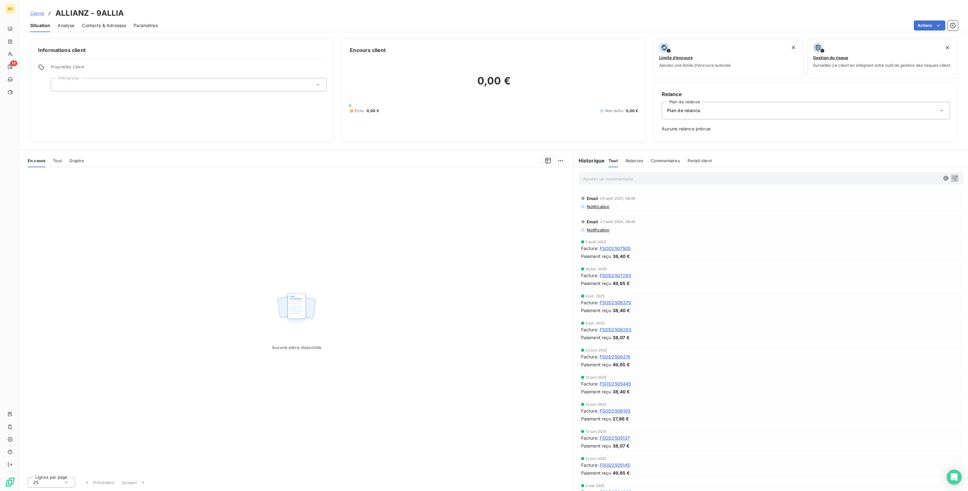
click at [682, 108] on span "Plan de relance" at bounding box center [683, 110] width 33 height 6
click at [681, 138] on span "CLIENT SANS RELANCE" at bounding box center [692, 138] width 52 height 6
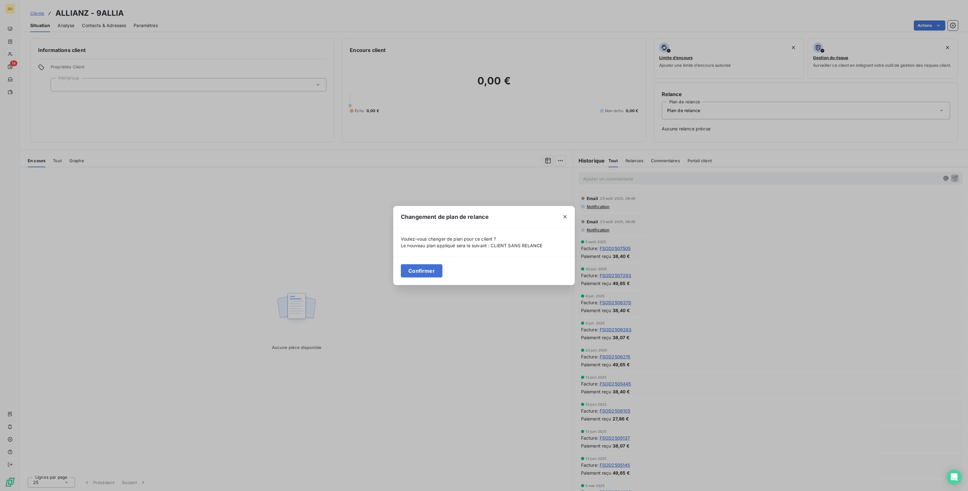
click at [422, 268] on button "Confirmer" at bounding box center [422, 270] width 42 height 13
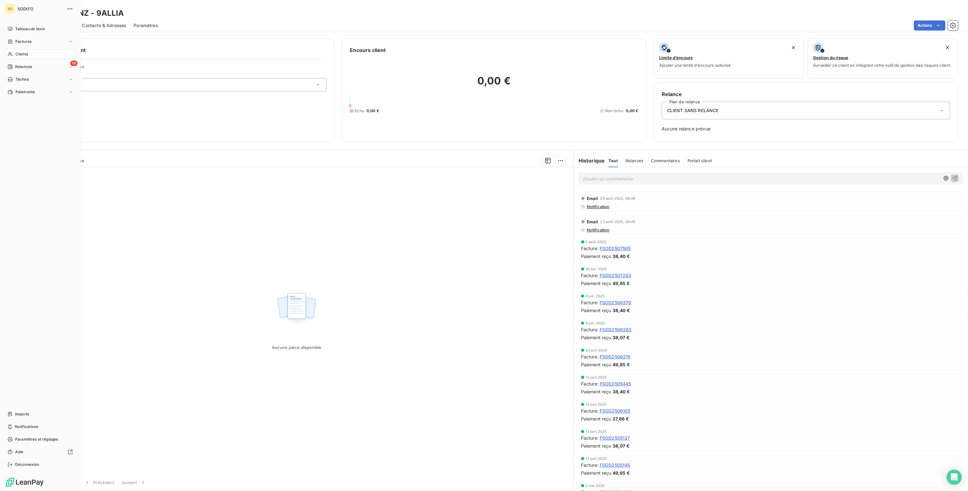
click at [14, 52] on div "Clients" at bounding box center [40, 54] width 70 height 10
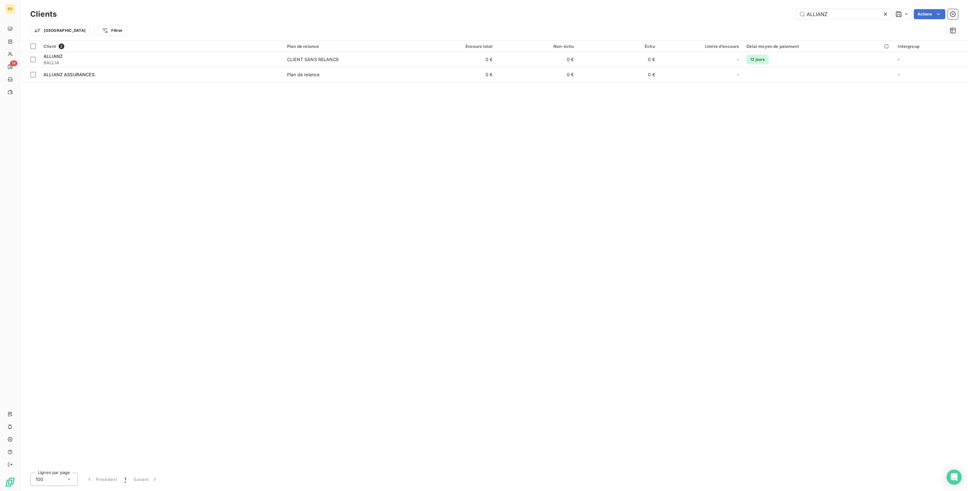
drag, startPoint x: 835, startPoint y: 15, endPoint x: 674, endPoint y: 11, distance: 160.8
click at [674, 11] on div "ALLIANZ Actions" at bounding box center [511, 14] width 894 height 10
type input "[PERSON_NAME]"
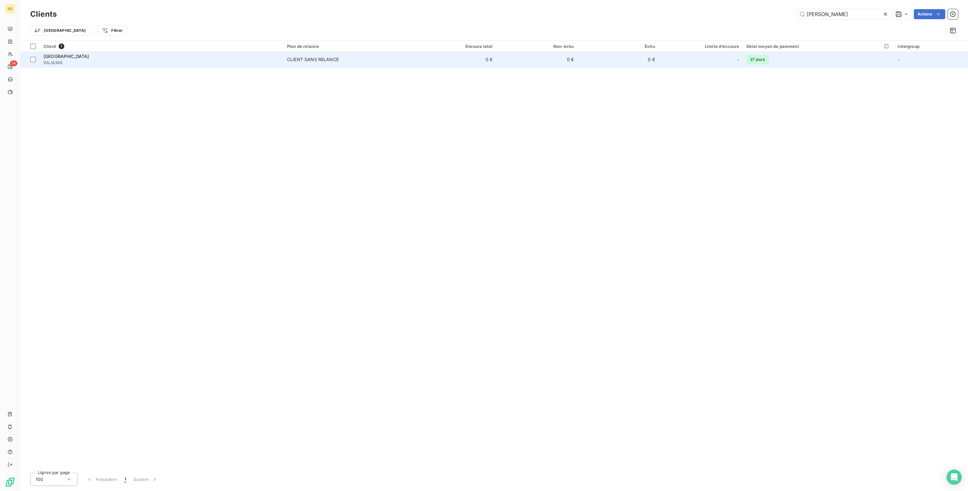
click at [432, 61] on td "0 €" at bounding box center [455, 59] width 81 height 15
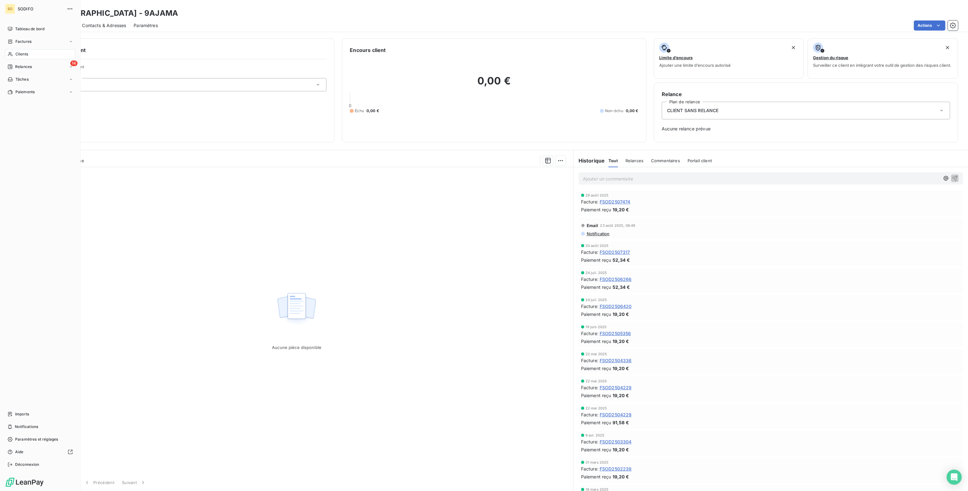
click at [20, 55] on span "Clients" at bounding box center [21, 54] width 13 height 6
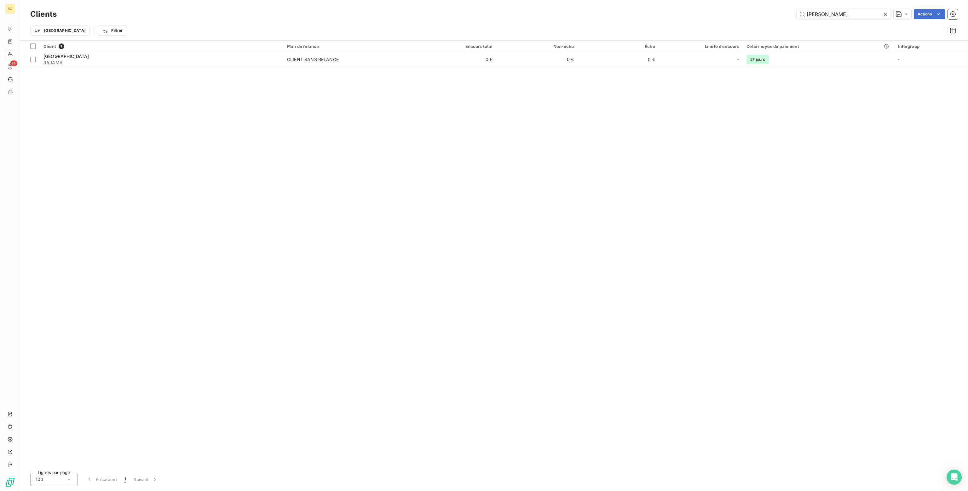
drag, startPoint x: 861, startPoint y: 13, endPoint x: 560, endPoint y: 5, distance: 300.8
click at [560, 5] on div "Clients AJACCIO MARI Actions Trier Filtrer" at bounding box center [494, 20] width 948 height 40
drag, startPoint x: 848, startPoint y: 16, endPoint x: 711, endPoint y: 5, distance: 137.9
click at [711, 5] on div "Clients MESSAGERIE Actions Trier Filtrer" at bounding box center [494, 20] width 948 height 40
type input "FOLACCI"
